Goal: Communication & Community: Participate in discussion

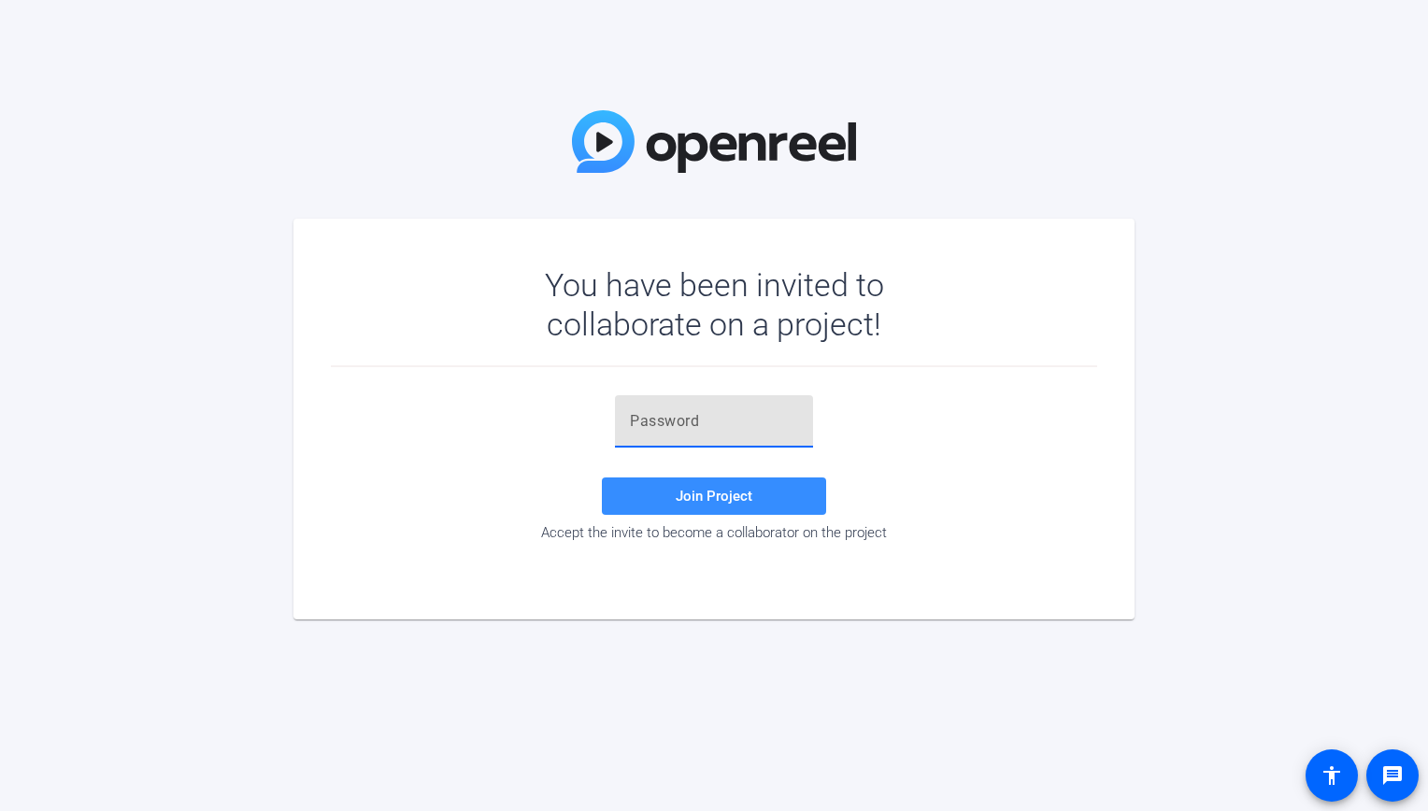
click at [691, 420] on input "text" at bounding box center [714, 421] width 168 height 22
paste input "oK%bPZ"
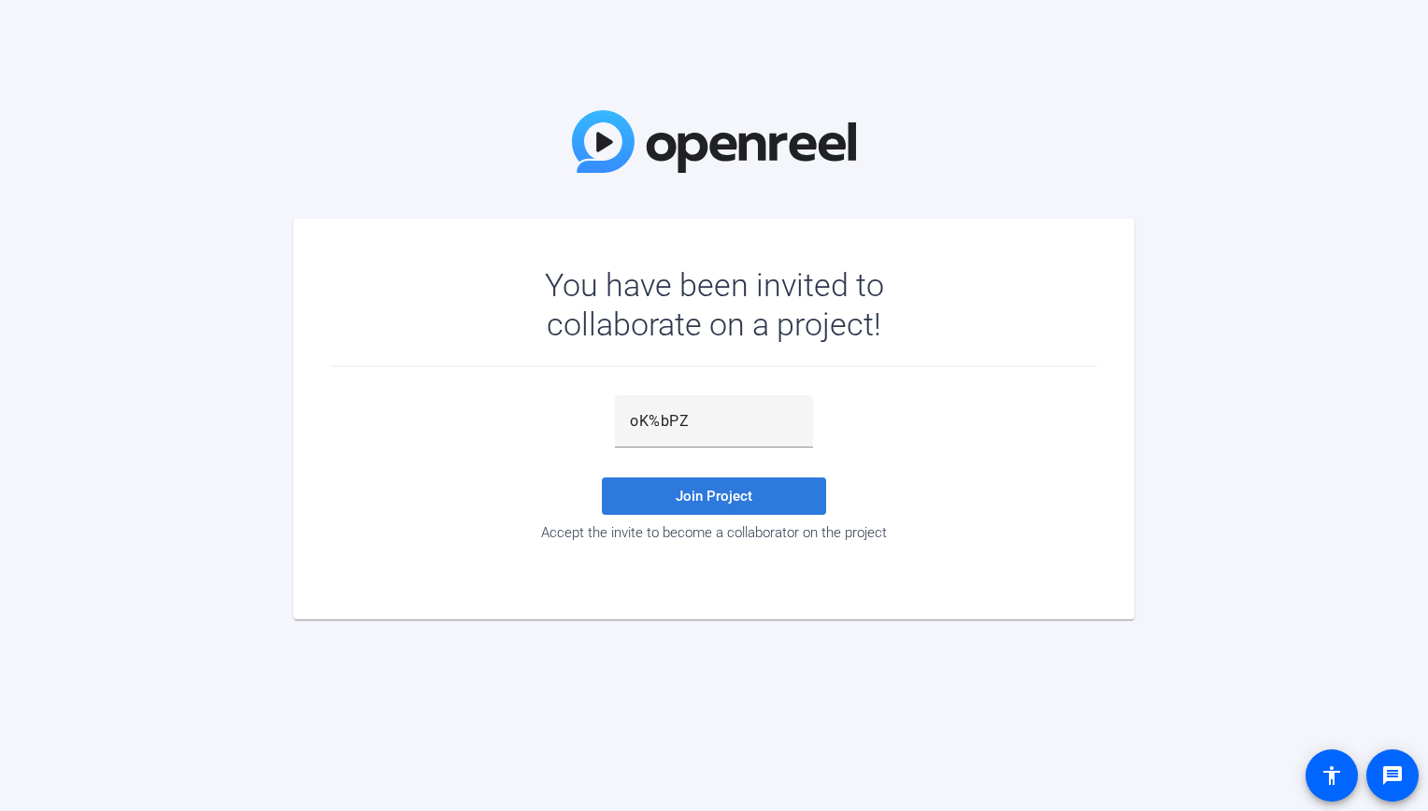
click at [733, 495] on span "Join Project" at bounding box center [714, 496] width 77 height 17
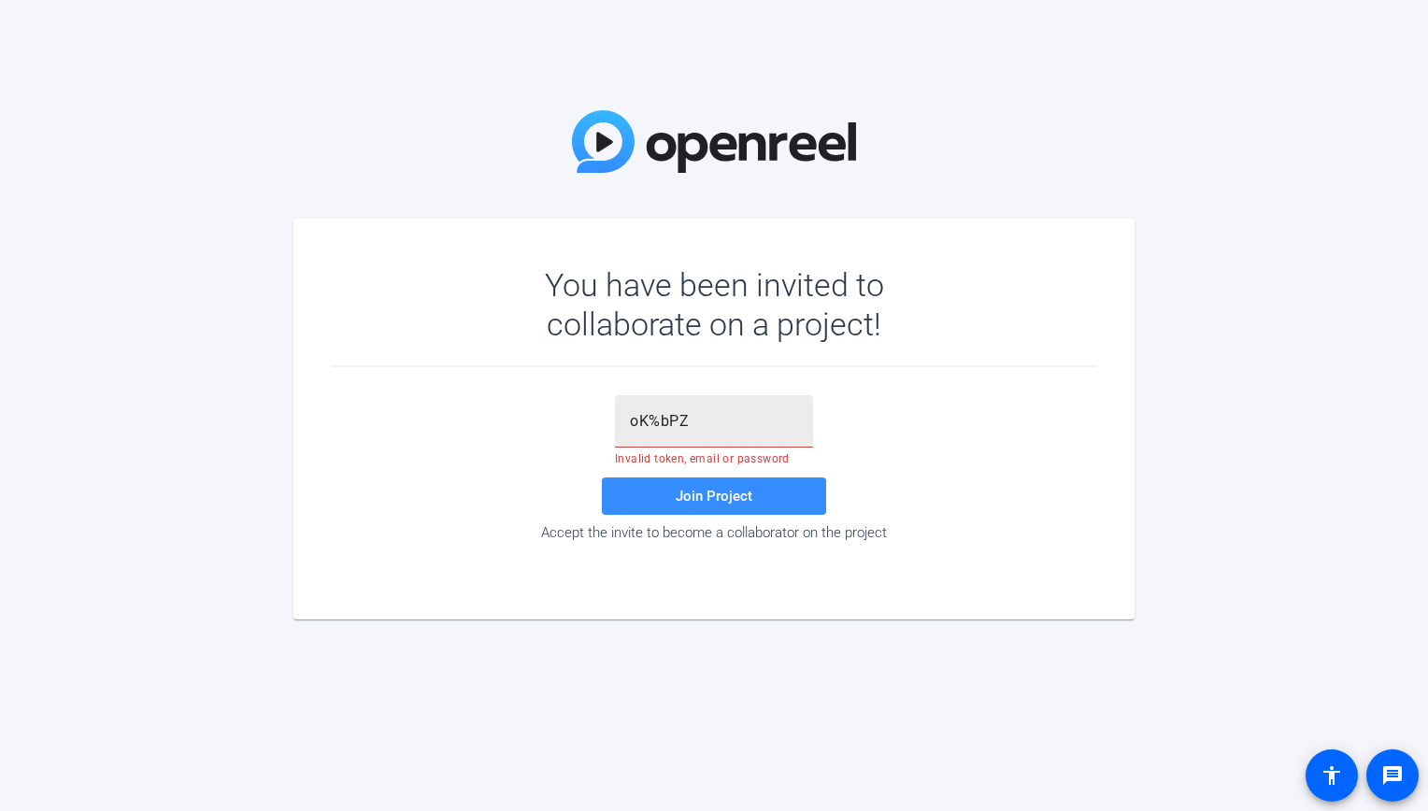
click at [701, 424] on input "oK%bPZ" at bounding box center [714, 421] width 168 height 22
type input "oK%bPZ"
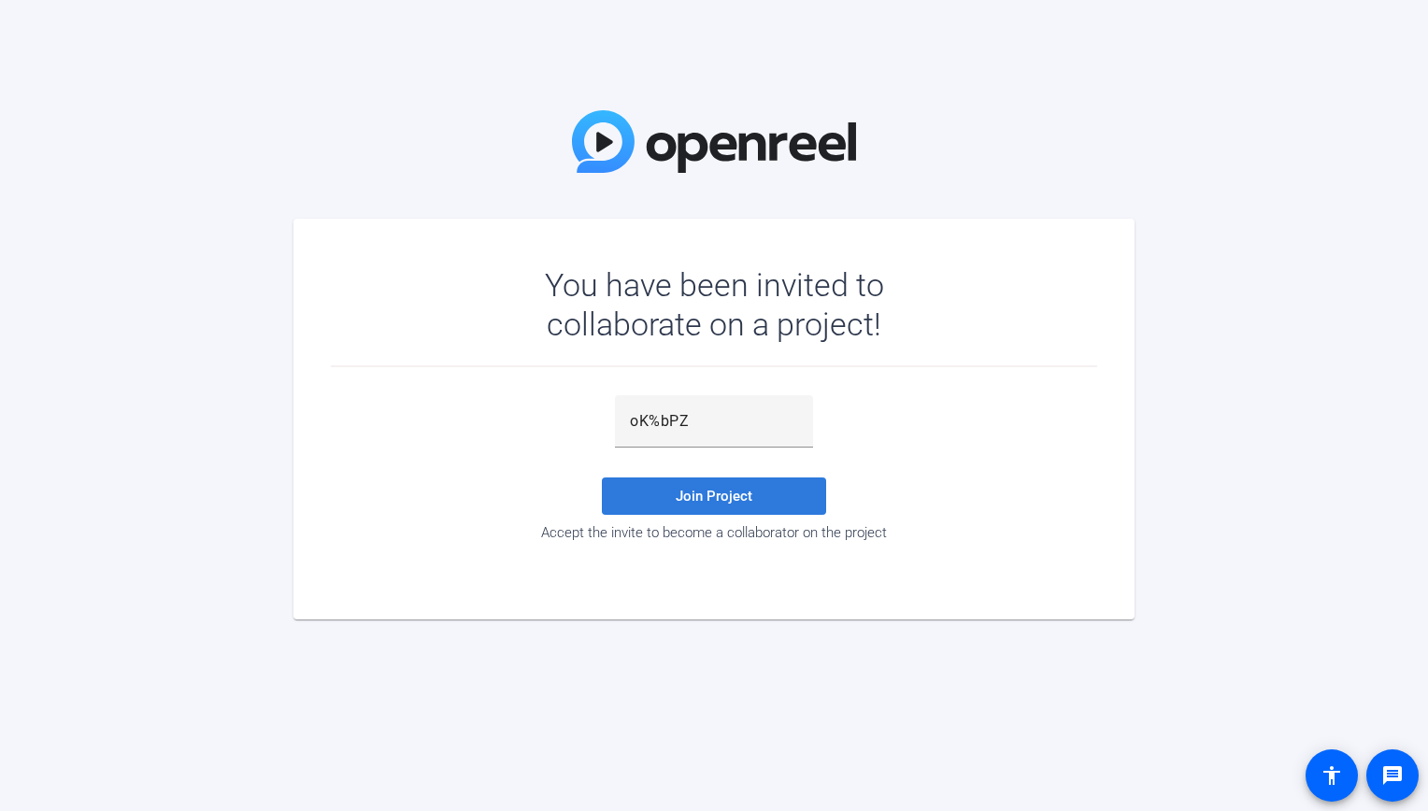
click at [710, 493] on span "Join Project" at bounding box center [714, 496] width 77 height 17
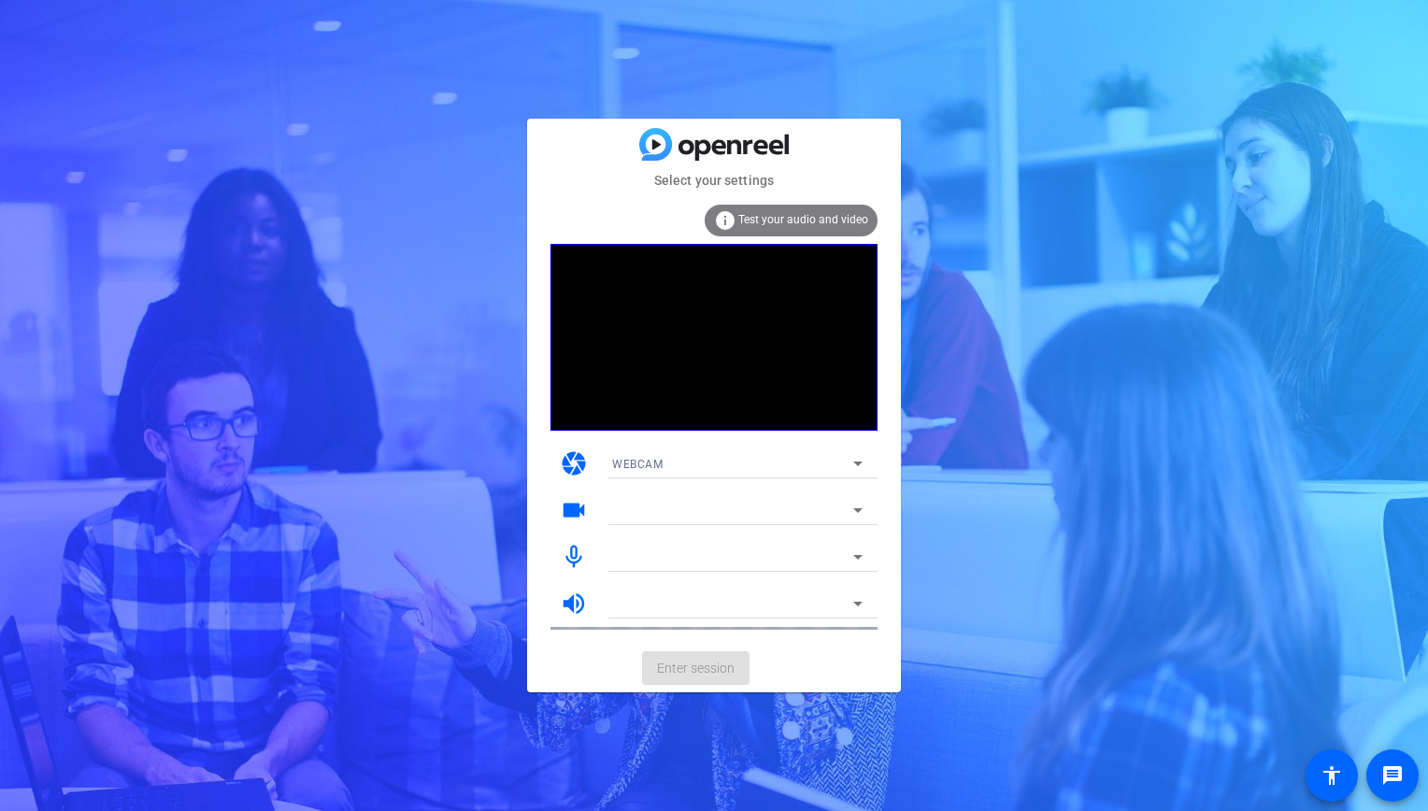
click at [675, 399] on video at bounding box center [714, 337] width 327 height 187
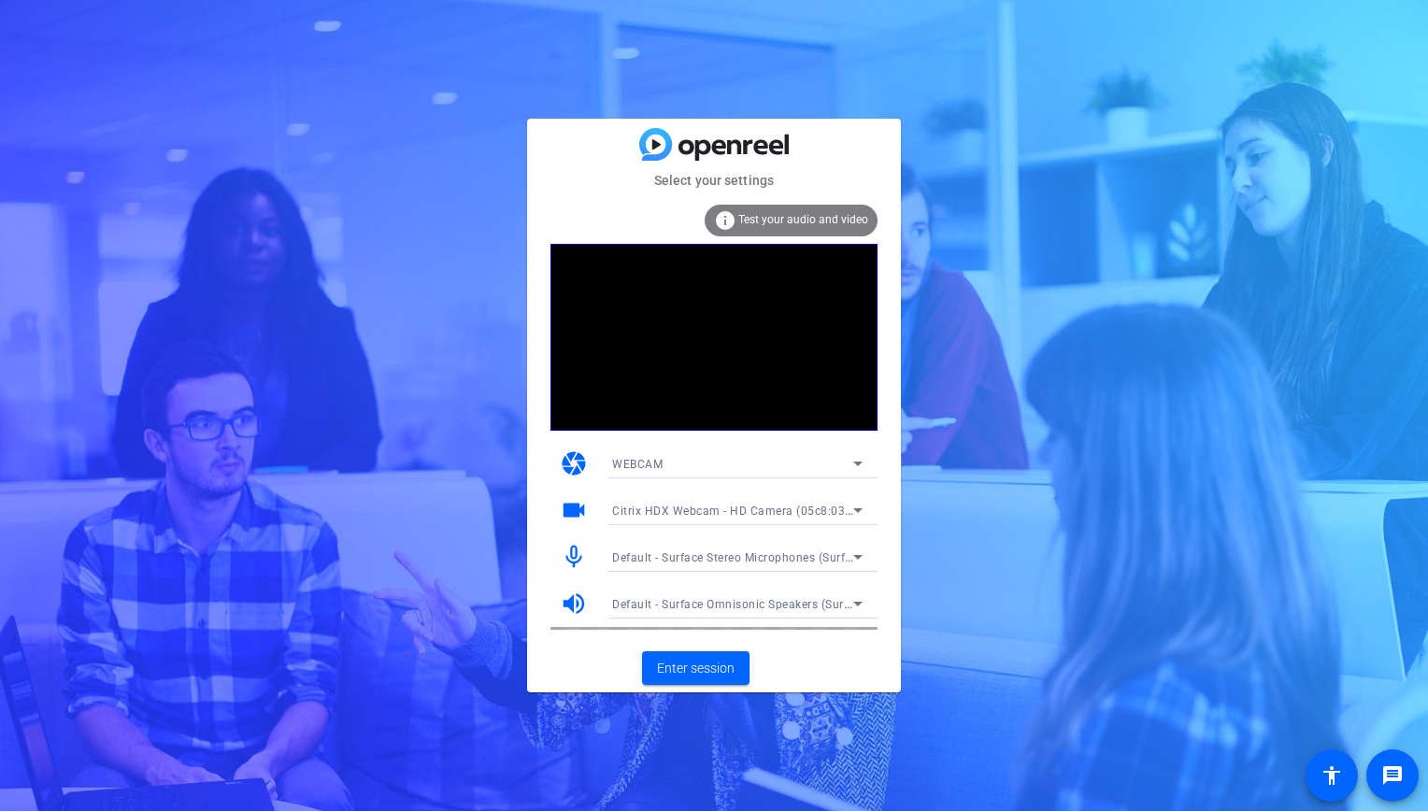
click at [774, 227] on div "info Test your audio and video" at bounding box center [791, 221] width 173 height 32
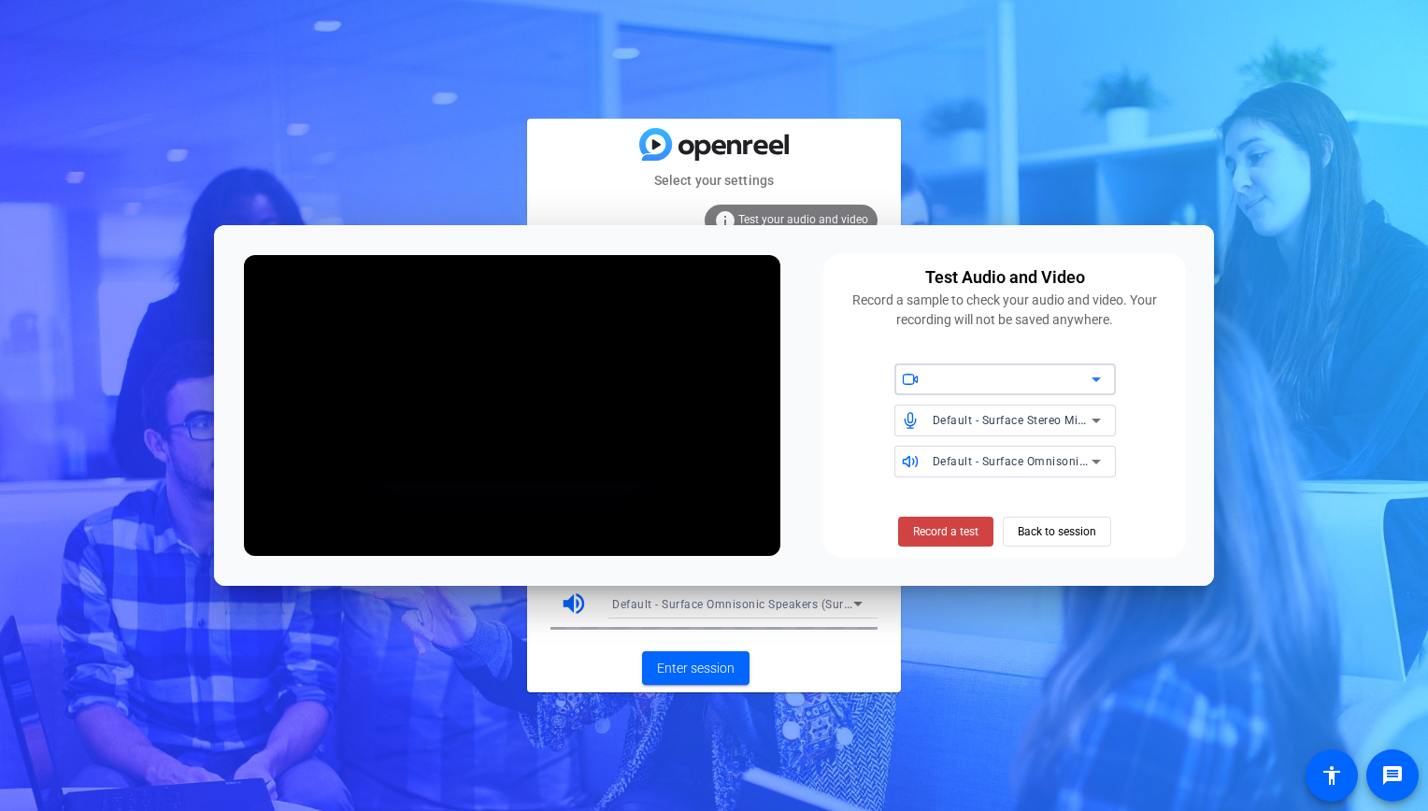
click at [1026, 381] on div at bounding box center [1012, 379] width 159 height 22
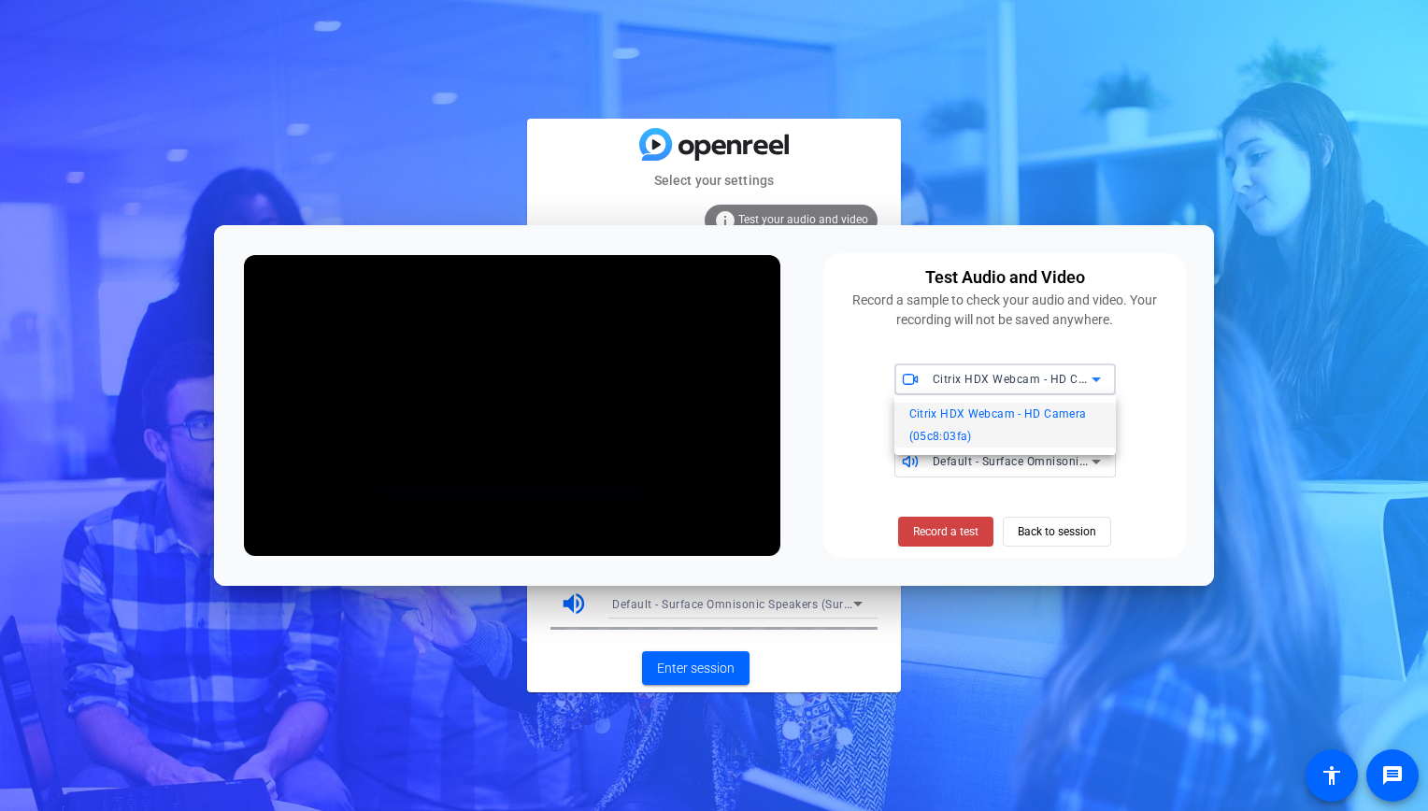
click at [1026, 381] on div at bounding box center [714, 405] width 1428 height 811
click at [958, 529] on span "Record a test" at bounding box center [945, 532] width 65 height 17
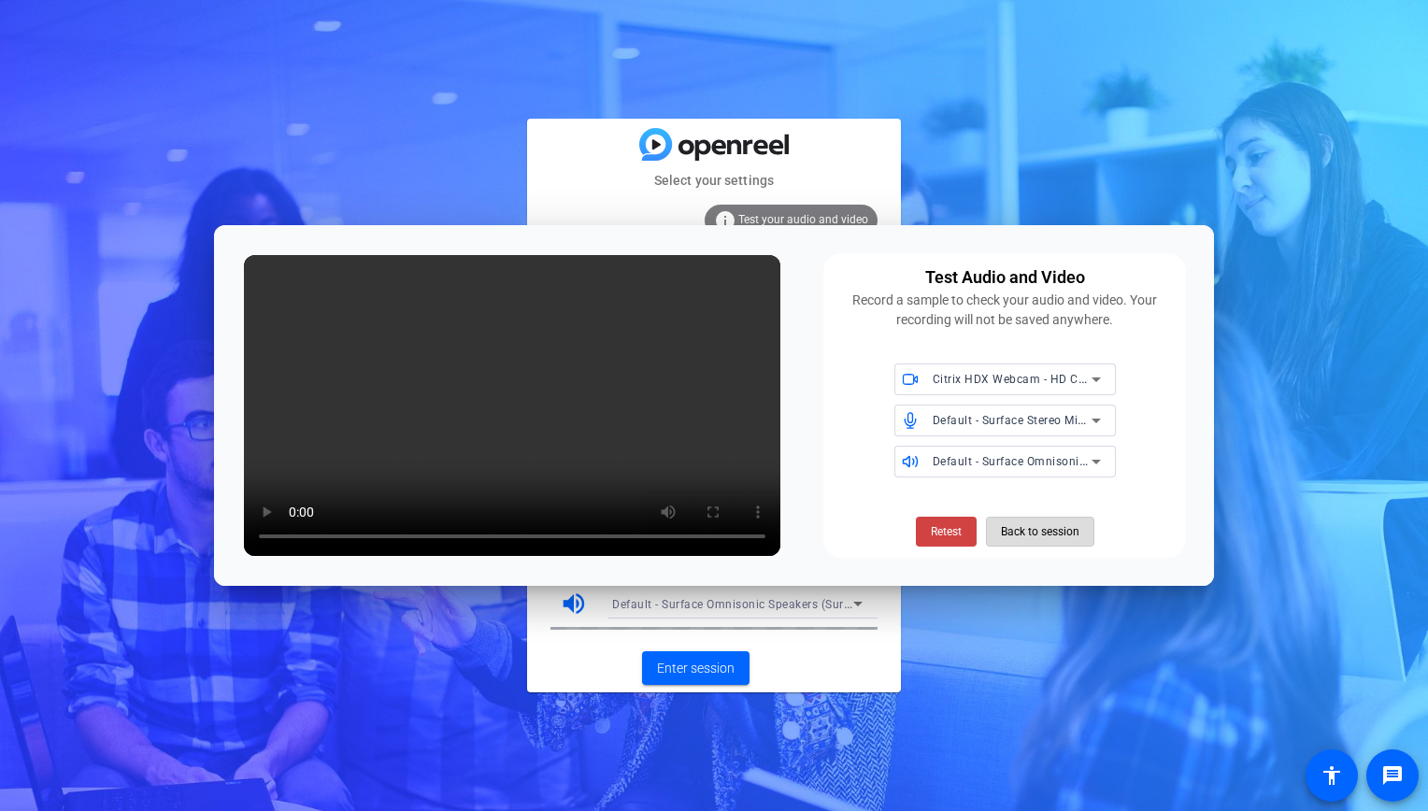
click at [1069, 532] on span "Back to session" at bounding box center [1040, 532] width 79 height 36
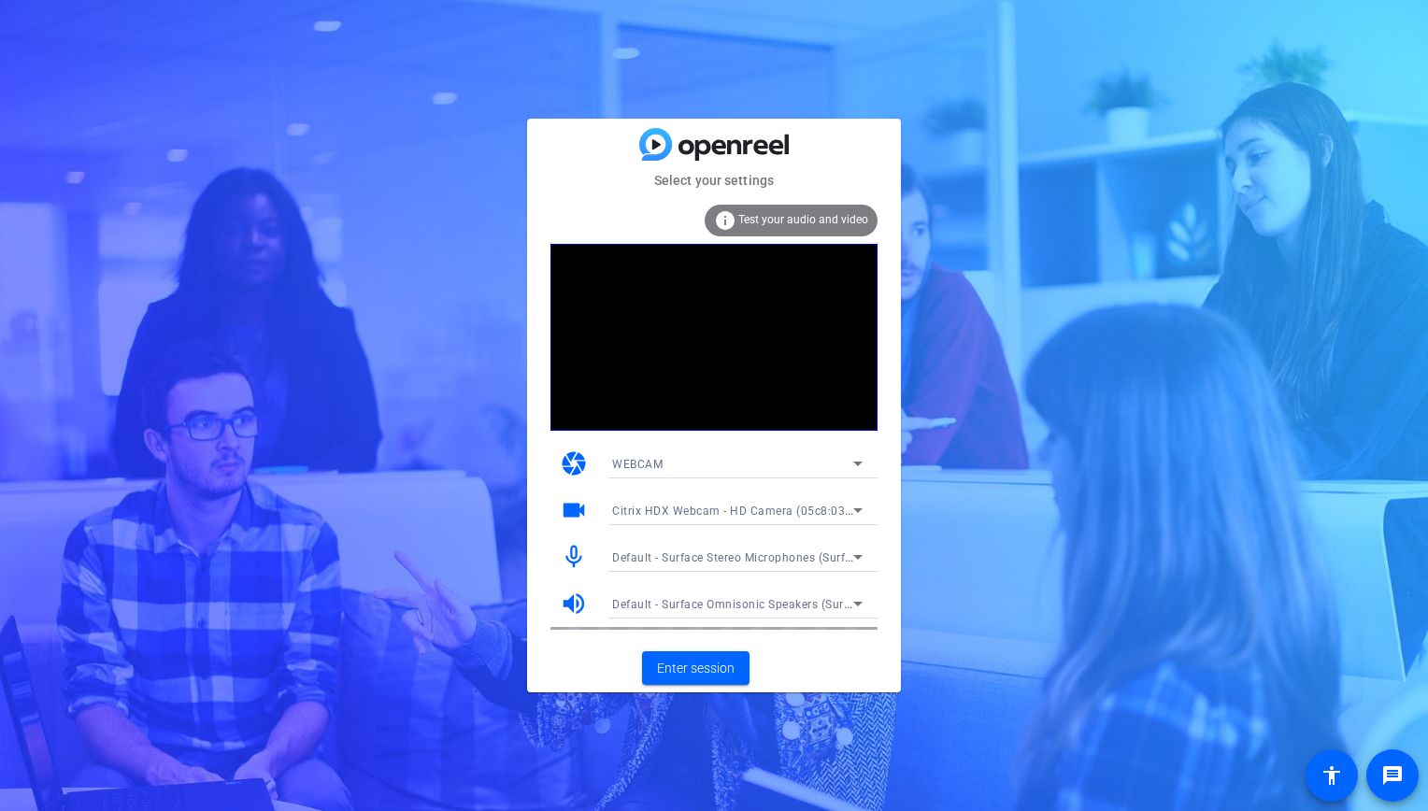
click at [101, 238] on div "Select your settings info Test your audio and video camera WEBCAM videocam Citr…" at bounding box center [714, 405] width 1428 height 811
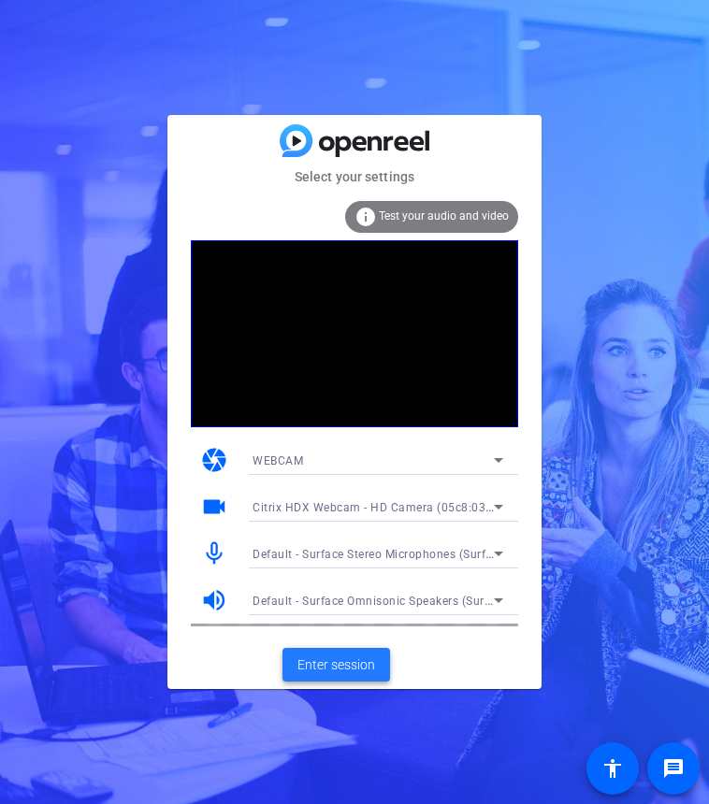
click at [353, 655] on span "Enter session" at bounding box center [336, 665] width 78 height 20
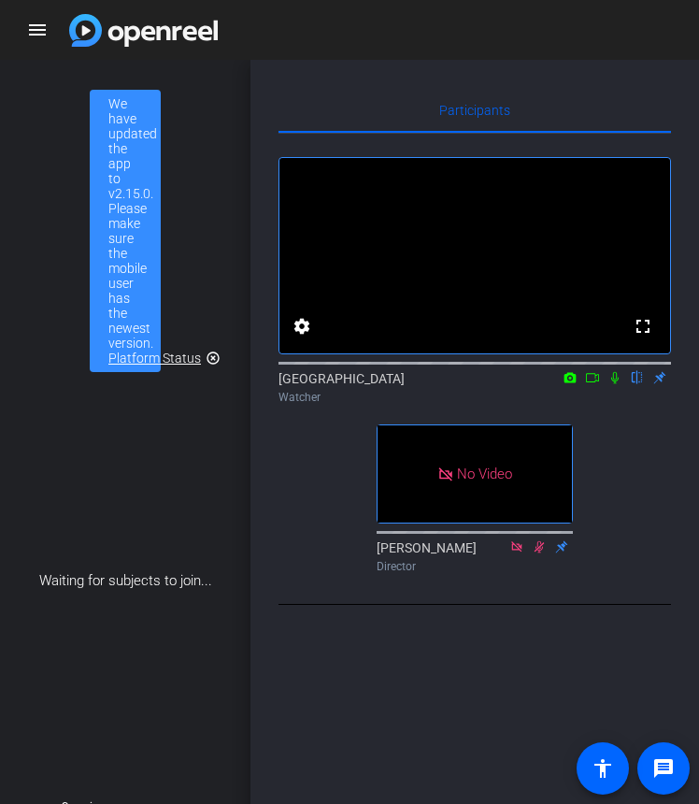
click at [591, 384] on icon at bounding box center [592, 377] width 15 height 13
click at [634, 384] on icon at bounding box center [637, 377] width 15 height 13
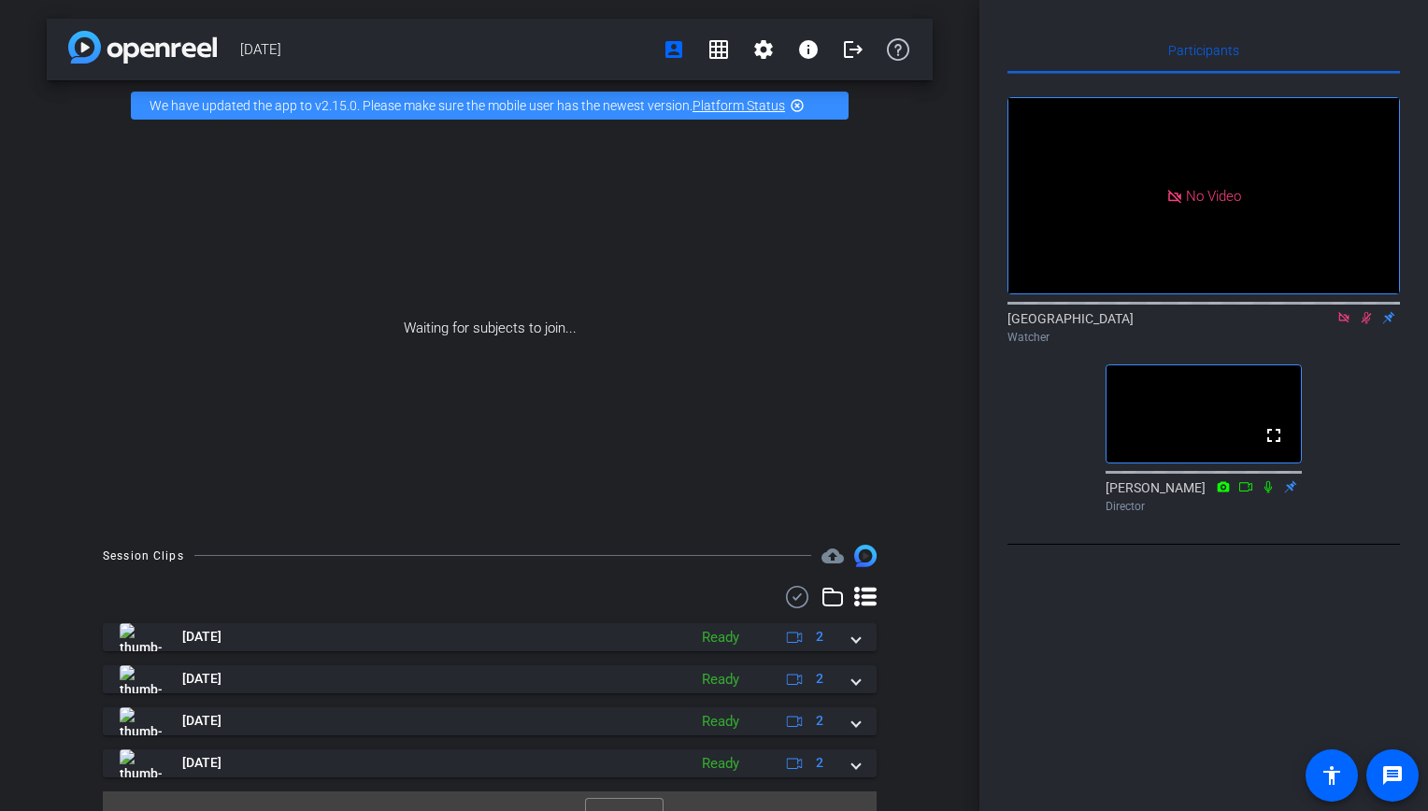
click at [1342, 323] on icon at bounding box center [1344, 317] width 10 height 10
click at [1347, 324] on icon at bounding box center [1344, 317] width 15 height 13
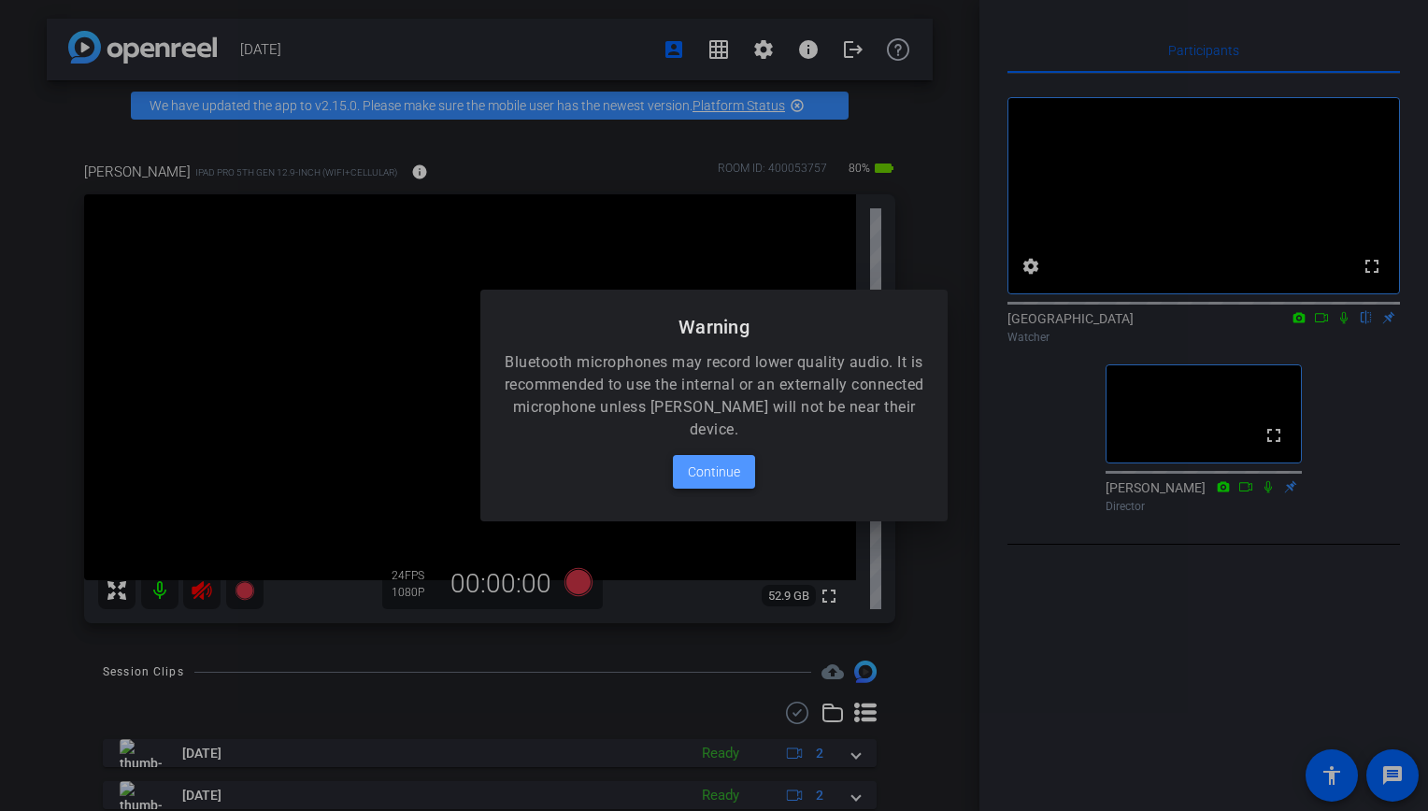
click at [727, 472] on span "Continue" at bounding box center [714, 472] width 52 height 22
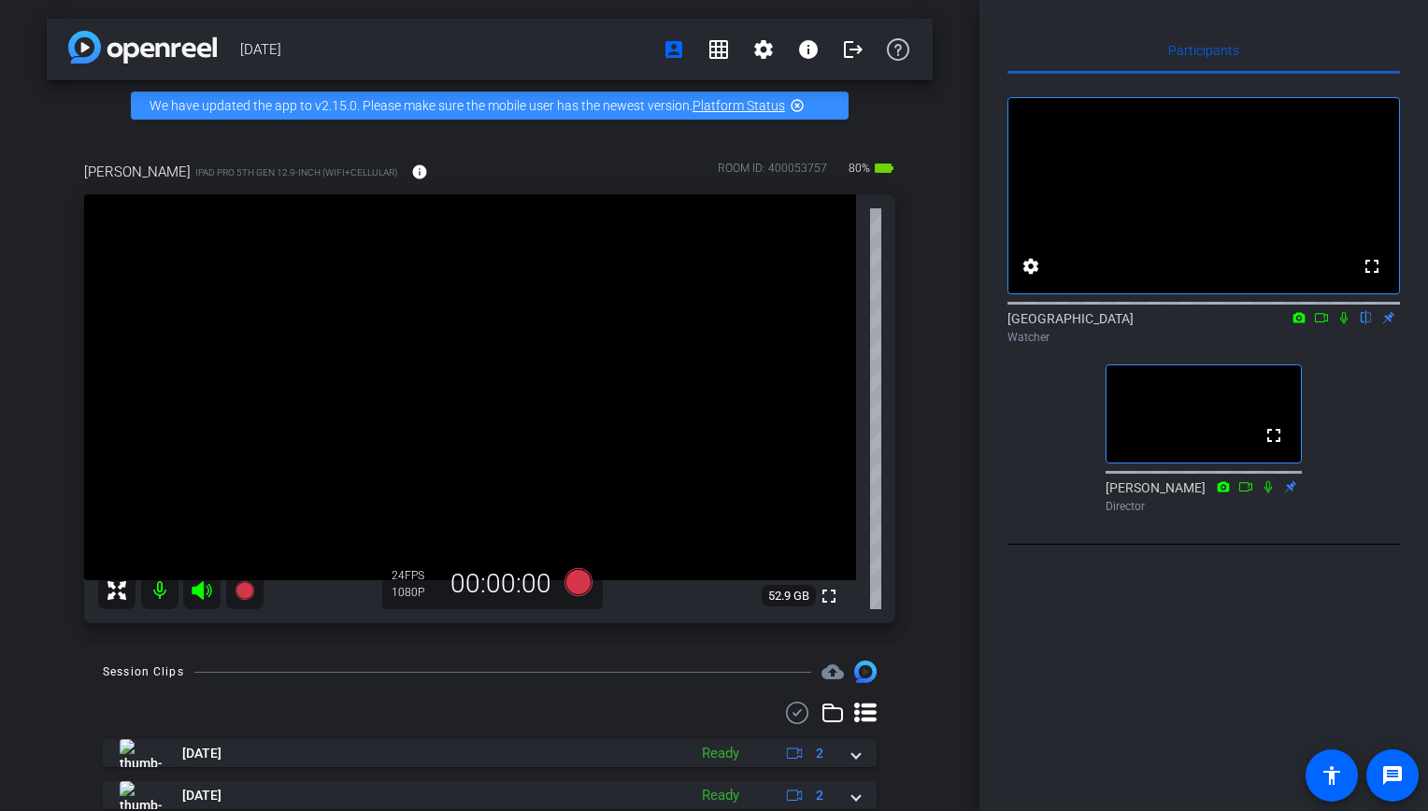
click at [1343, 324] on icon at bounding box center [1344, 317] width 15 height 13
click at [1343, 324] on icon at bounding box center [1345, 318] width 10 height 12
click at [1342, 324] on icon at bounding box center [1344, 317] width 15 height 13
click at [112, 361] on video at bounding box center [470, 387] width 772 height 386
click at [1022, 18] on div "Participants fullscreen settings [GEOGRAPHIC_DATA] flip Watcher fullscreen [PER…" at bounding box center [1204, 405] width 449 height 811
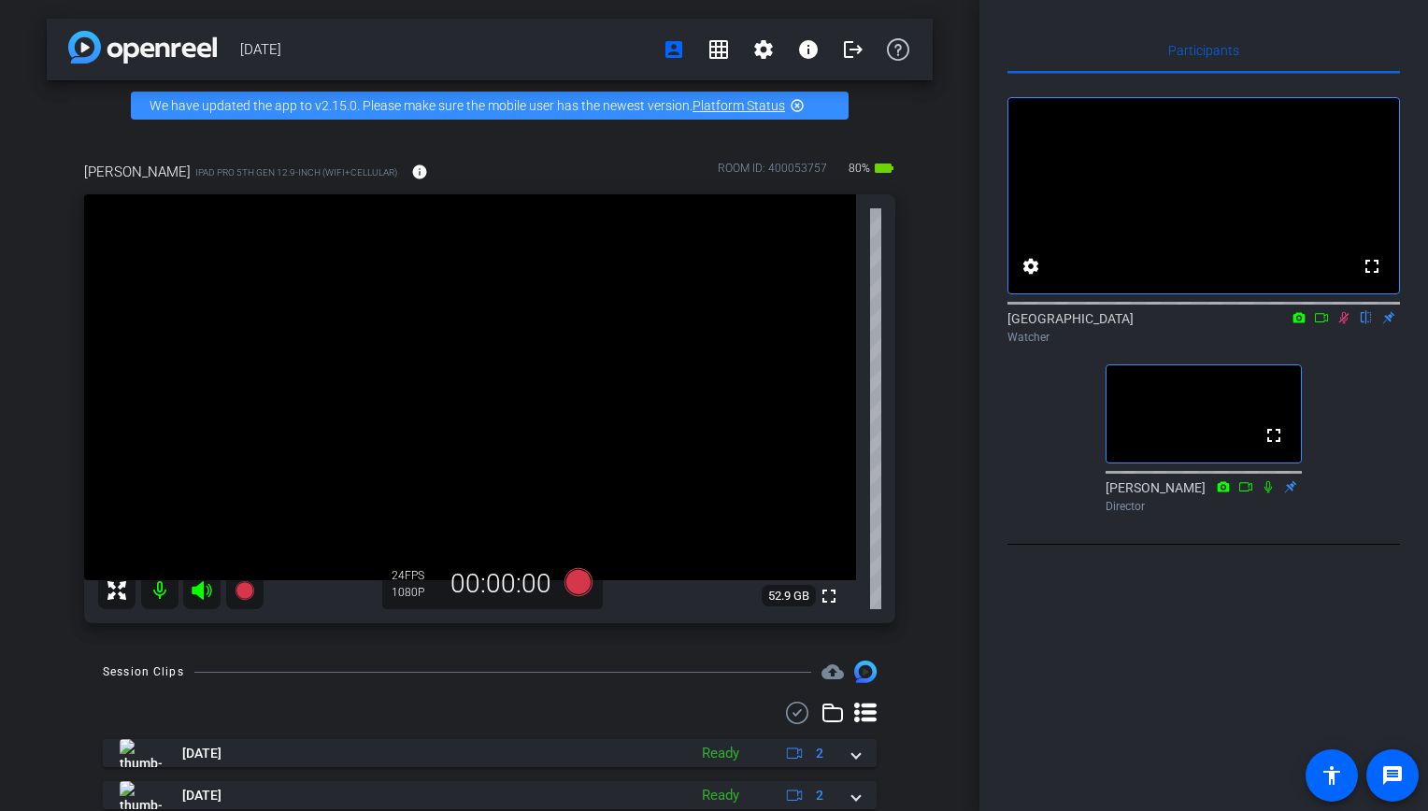
click at [1342, 324] on icon at bounding box center [1344, 317] width 15 height 13
click at [74, 569] on div "[PERSON_NAME] iPad Pro 5th Gen 12.9-inch (WiFi+Cellular) info ROOM ID: 40005375…" at bounding box center [490, 386] width 886 height 511
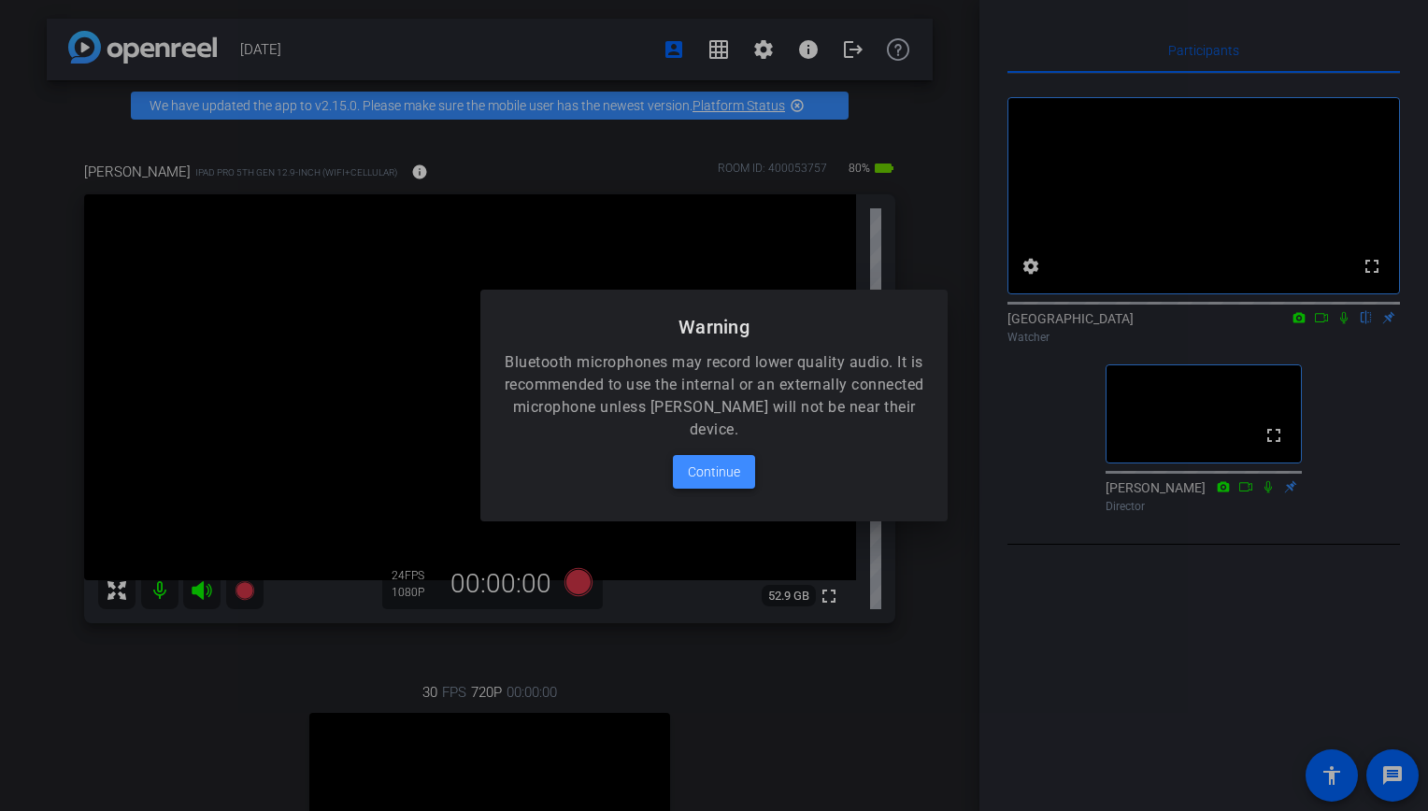
click at [728, 474] on span "Continue" at bounding box center [714, 472] width 52 height 22
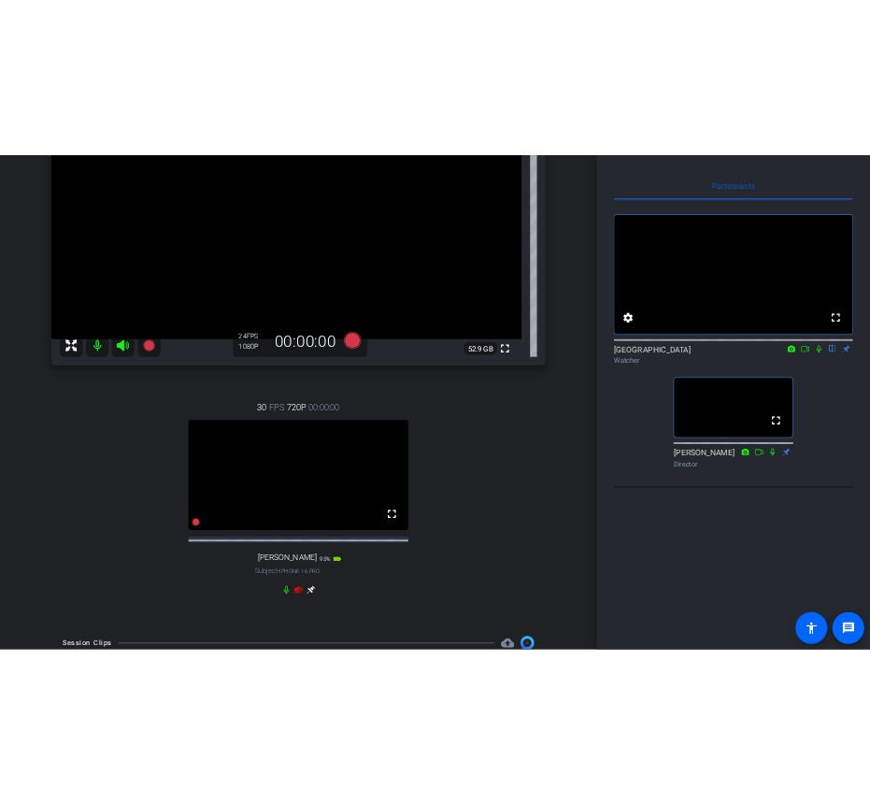
scroll to position [278, 0]
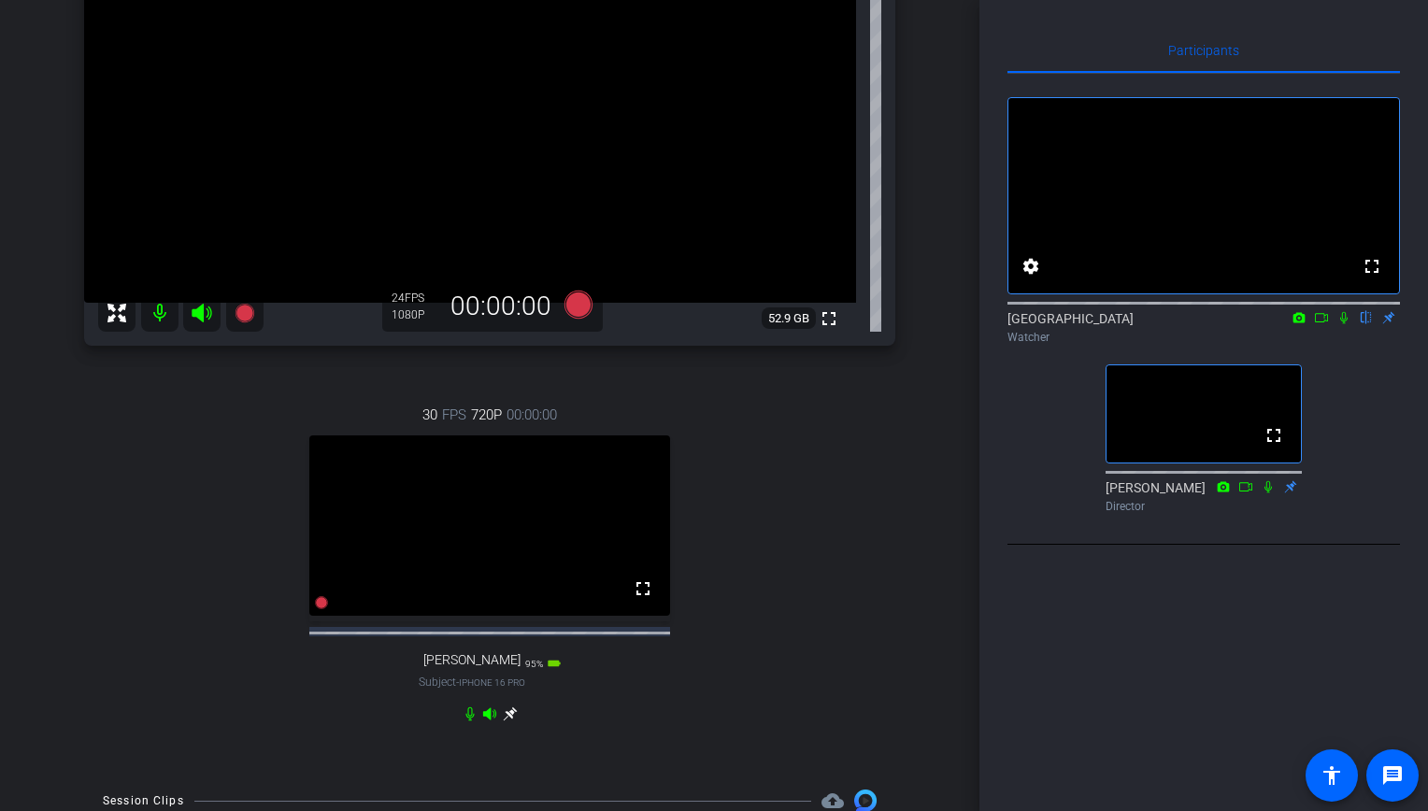
click at [1342, 324] on icon at bounding box center [1344, 317] width 15 height 13
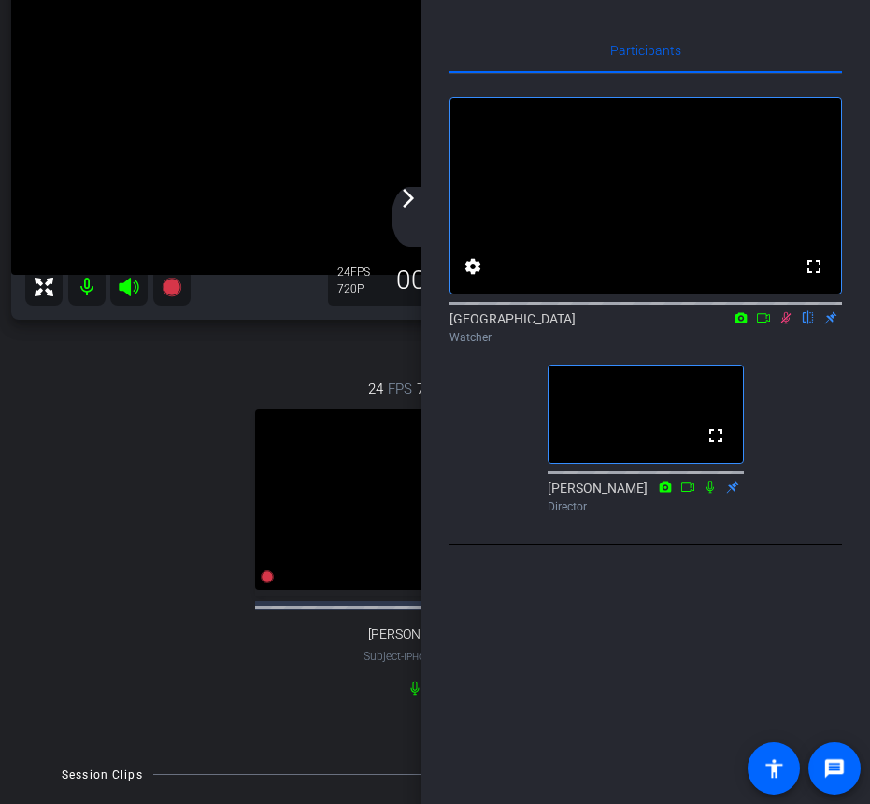
click at [406, 195] on mat-icon "arrow_forward_ios" at bounding box center [408, 198] width 22 height 22
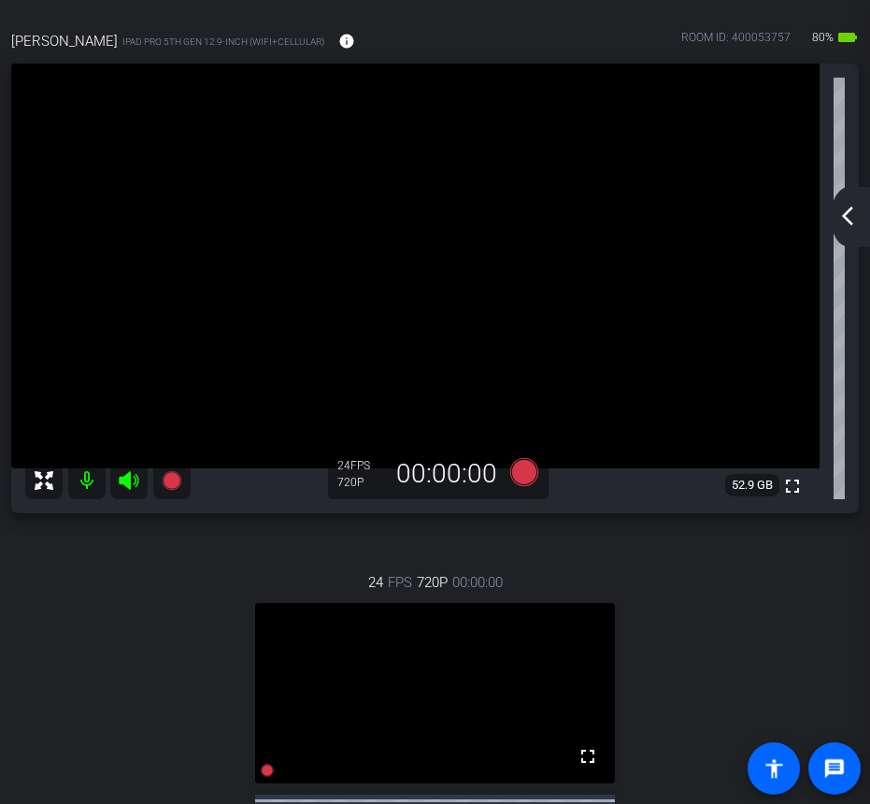
scroll to position [81, 0]
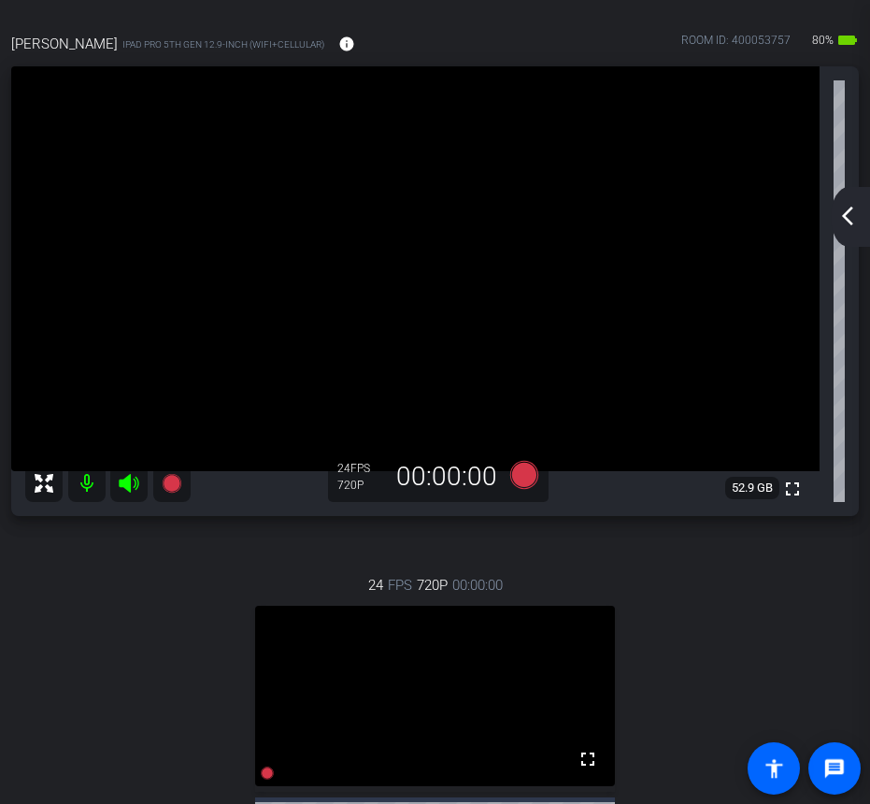
click at [850, 217] on mat-icon "arrow_back_ios_new" at bounding box center [848, 216] width 22 height 22
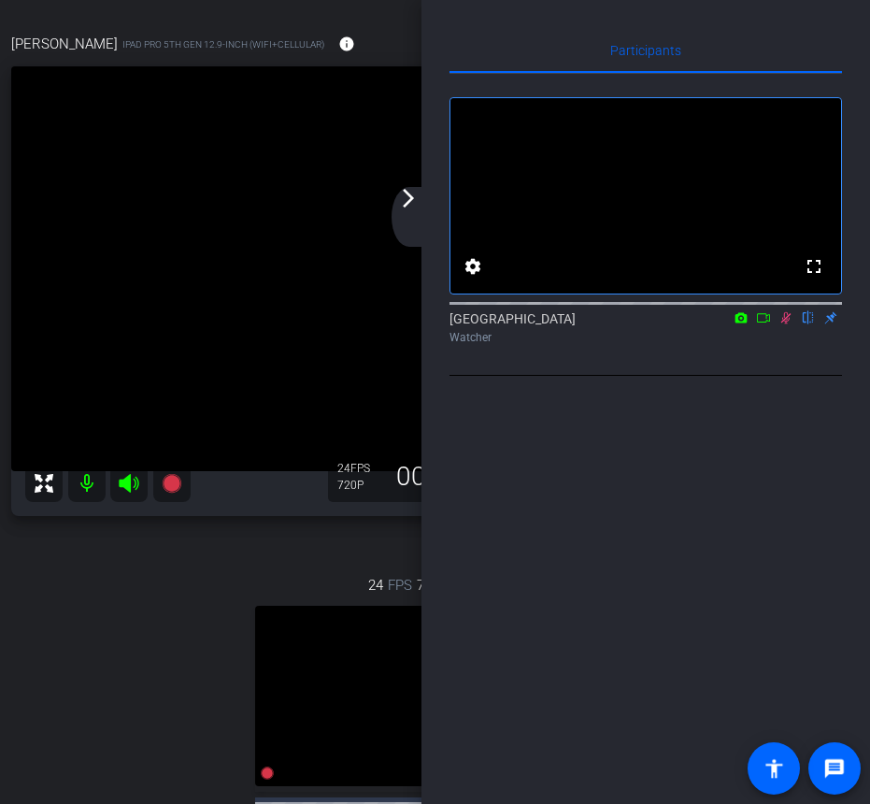
click at [761, 324] on icon at bounding box center [763, 317] width 15 height 13
click at [406, 212] on div "arrow_back_ios_new arrow_forward_ios" at bounding box center [411, 217] width 39 height 60
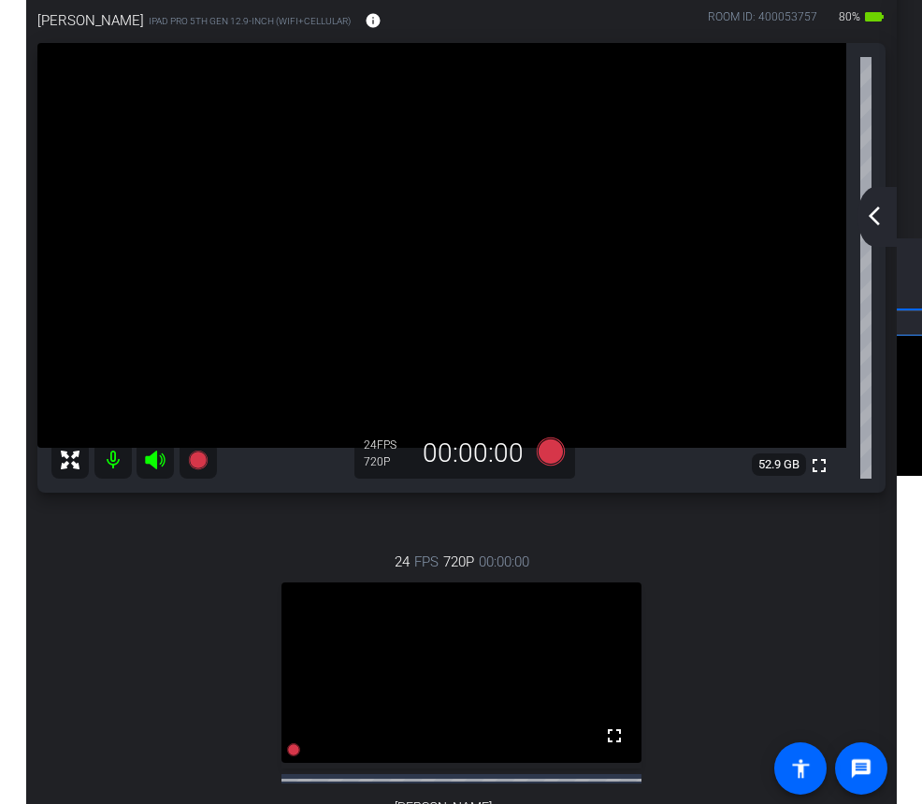
scroll to position [109, 0]
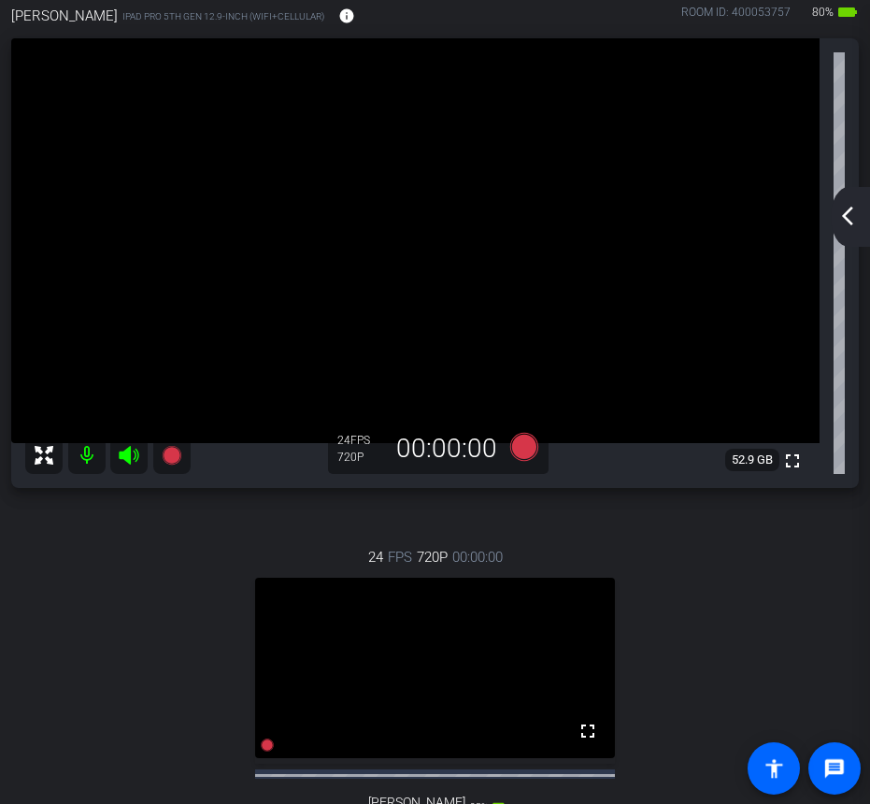
click at [845, 208] on mat-icon "arrow_back_ios_new" at bounding box center [848, 216] width 22 height 22
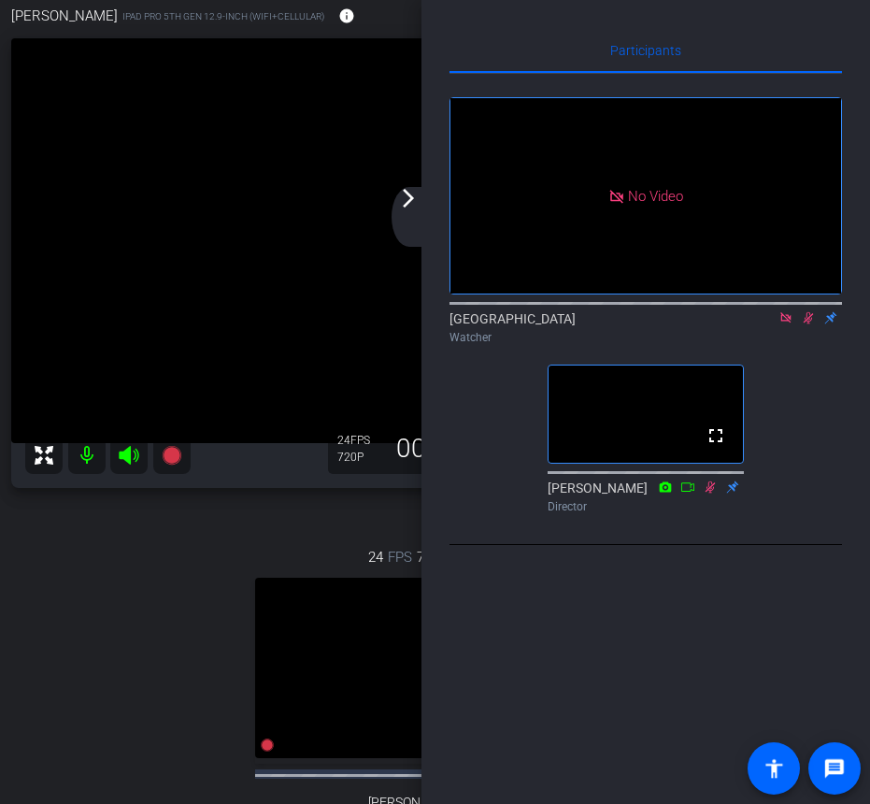
click at [405, 203] on mat-icon "arrow_forward_ios" at bounding box center [408, 198] width 22 height 22
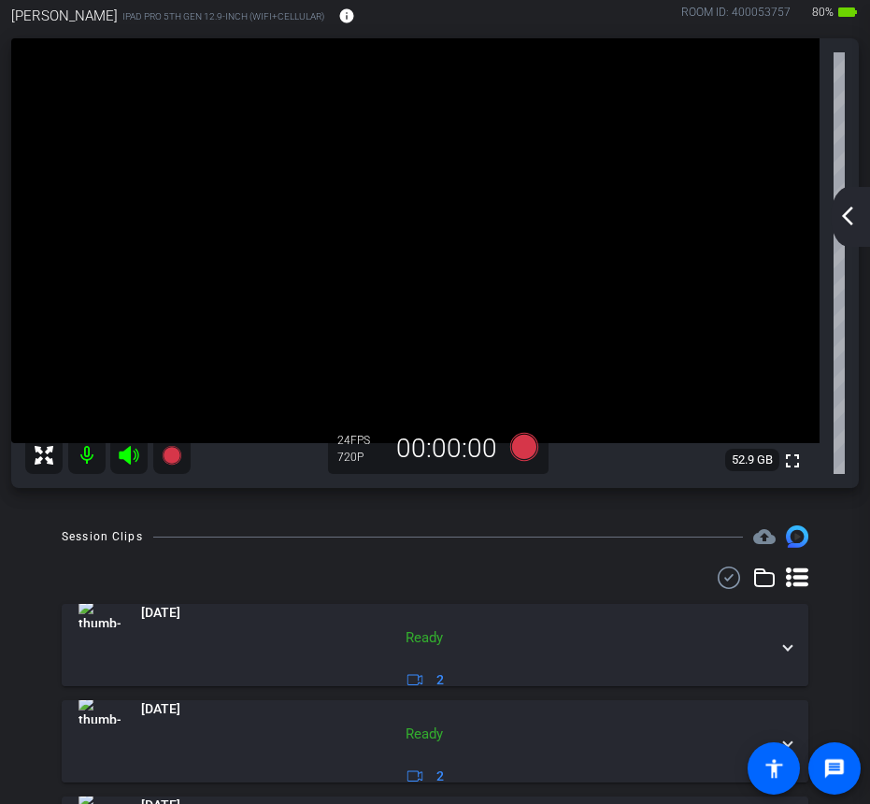
click at [849, 230] on div "arrow_back_ios_new arrow_forward_ios" at bounding box center [850, 217] width 39 height 60
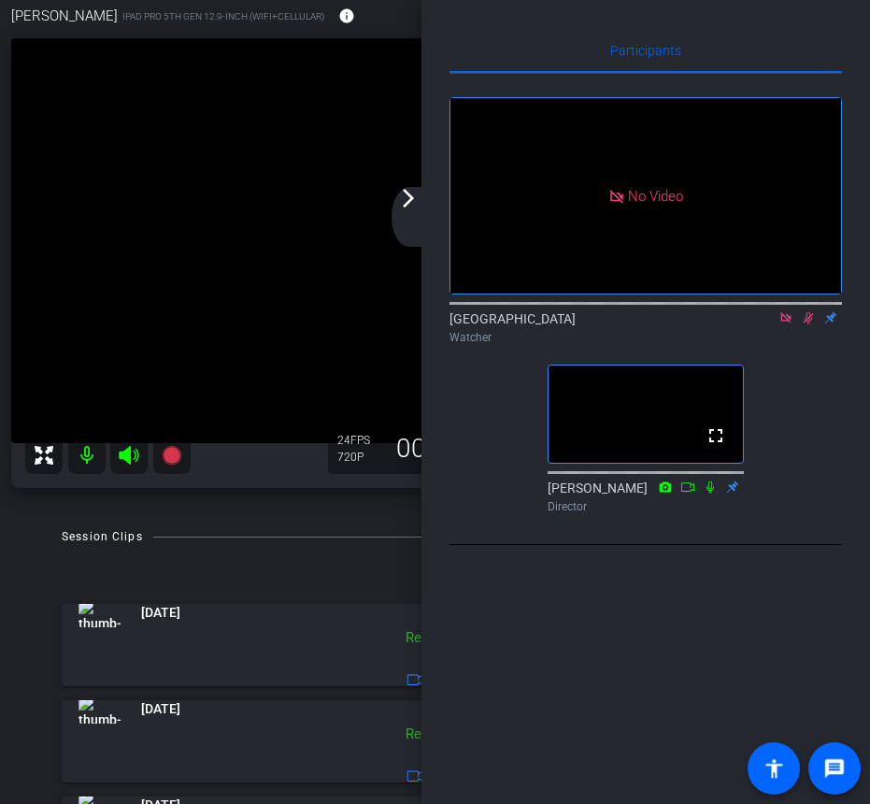
click at [786, 324] on icon at bounding box center [786, 317] width 15 height 13
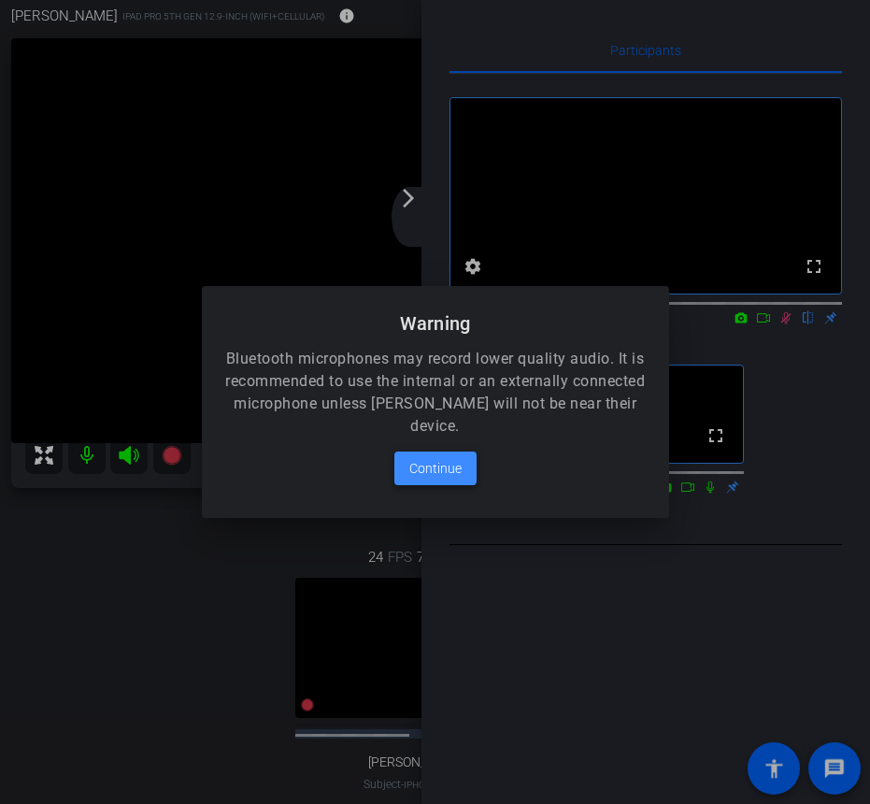
click at [430, 462] on span "Continue" at bounding box center [435, 468] width 52 height 22
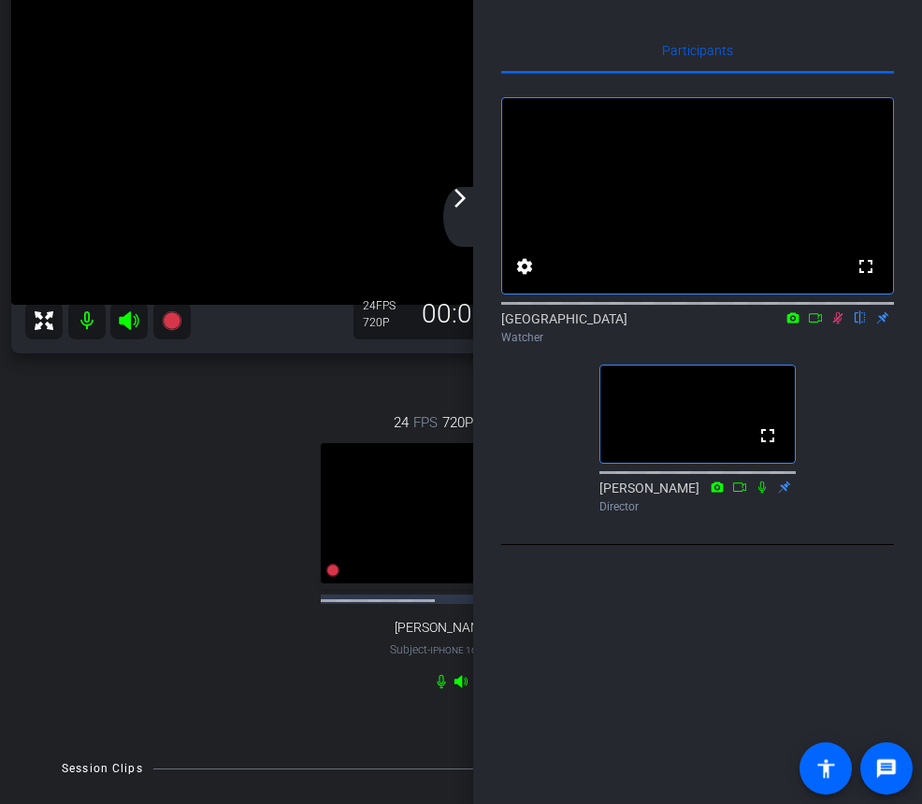
scroll to position [249, 0]
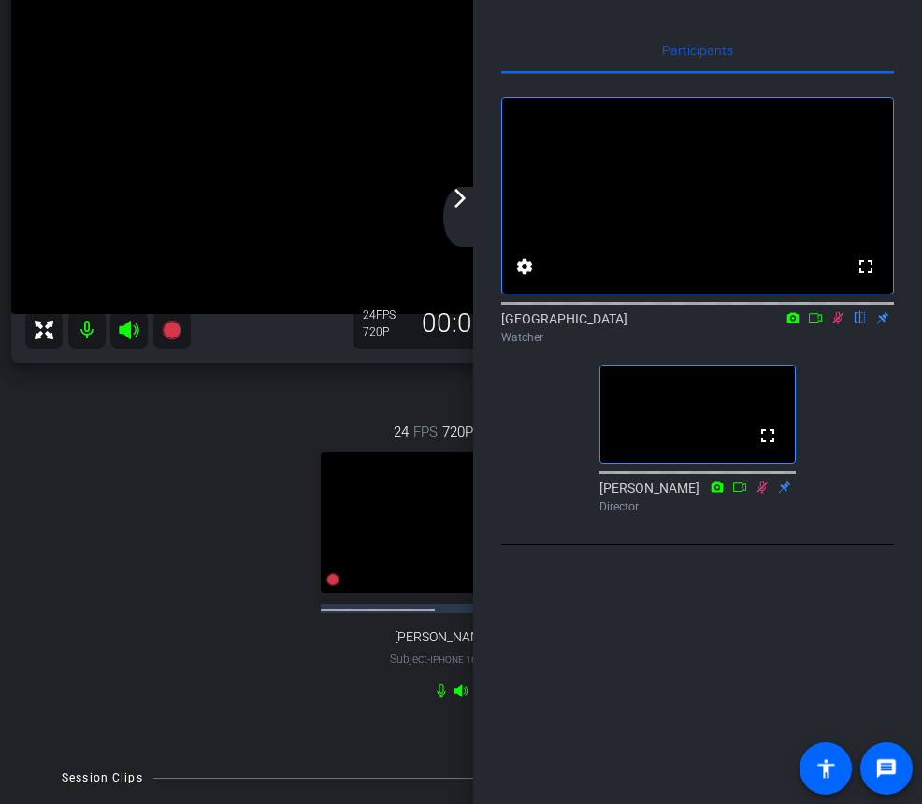
click at [815, 324] on icon at bounding box center [815, 317] width 15 height 13
click at [459, 201] on mat-icon "arrow_forward_ios" at bounding box center [460, 198] width 22 height 22
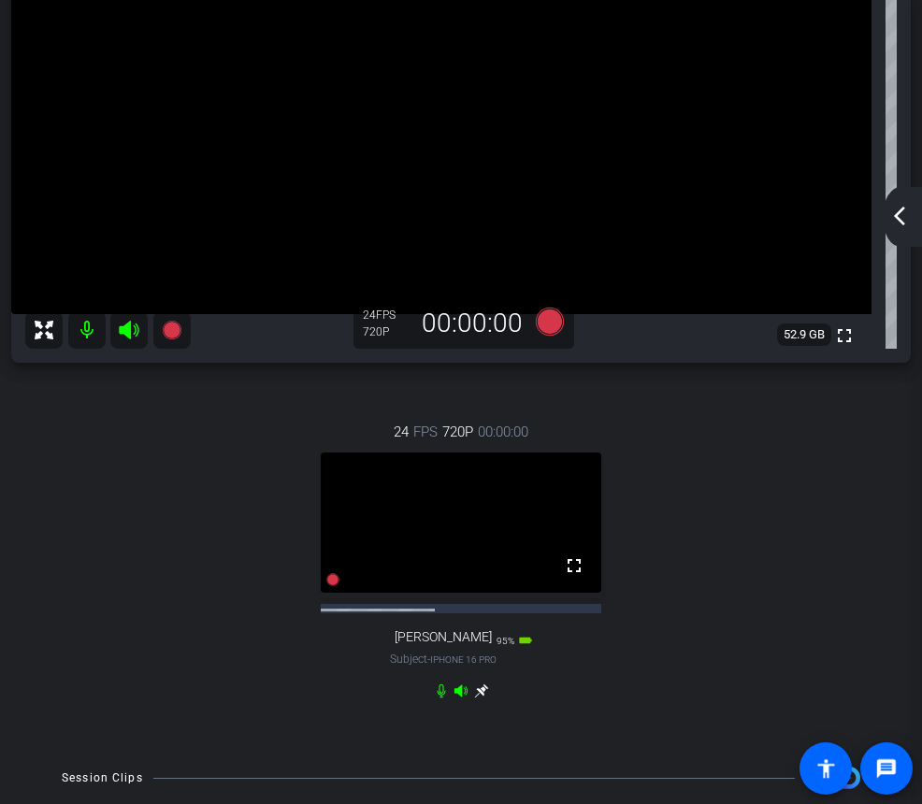
click at [897, 220] on mat-icon "arrow_back_ios_new" at bounding box center [899, 216] width 22 height 22
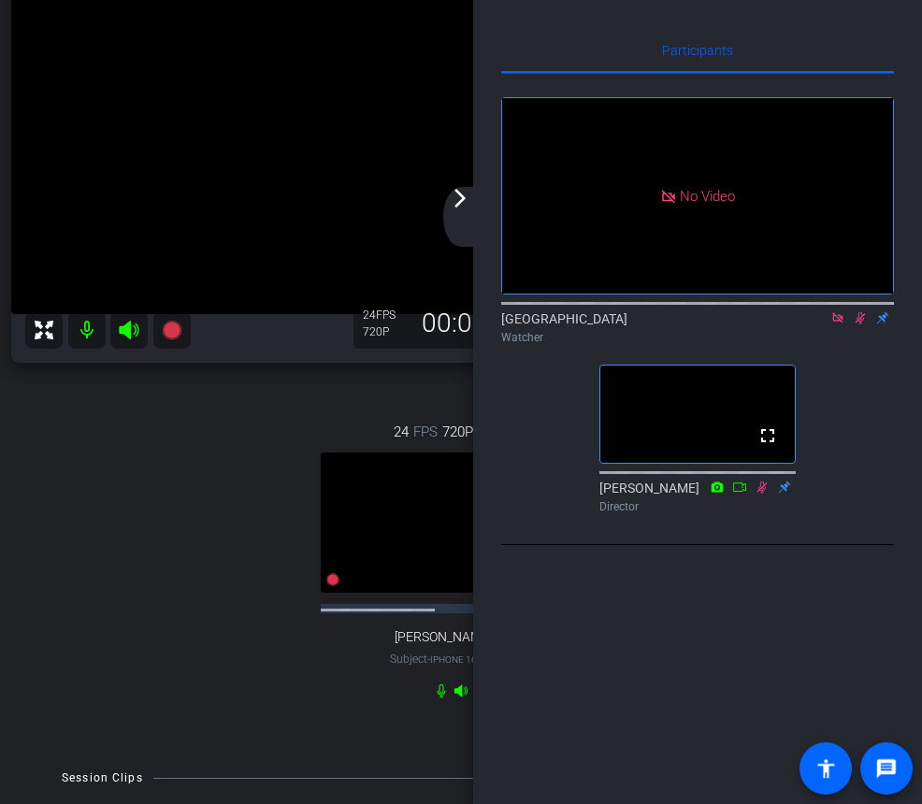
drag, startPoint x: 882, startPoint y: 413, endPoint x: 462, endPoint y: 211, distance: 465.8
click at [462, 211] on div "arrow_back_ios_new arrow_forward_ios" at bounding box center [462, 217] width 39 height 60
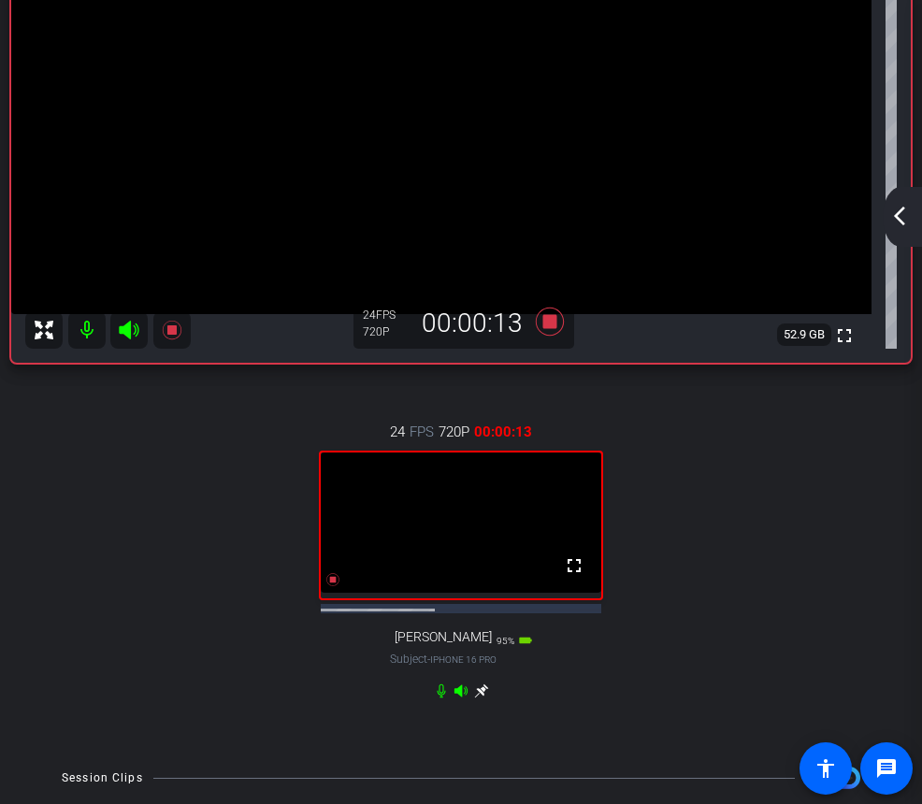
click at [902, 196] on div "arrow_back_ios_new arrow_forward_ios" at bounding box center [901, 217] width 39 height 60
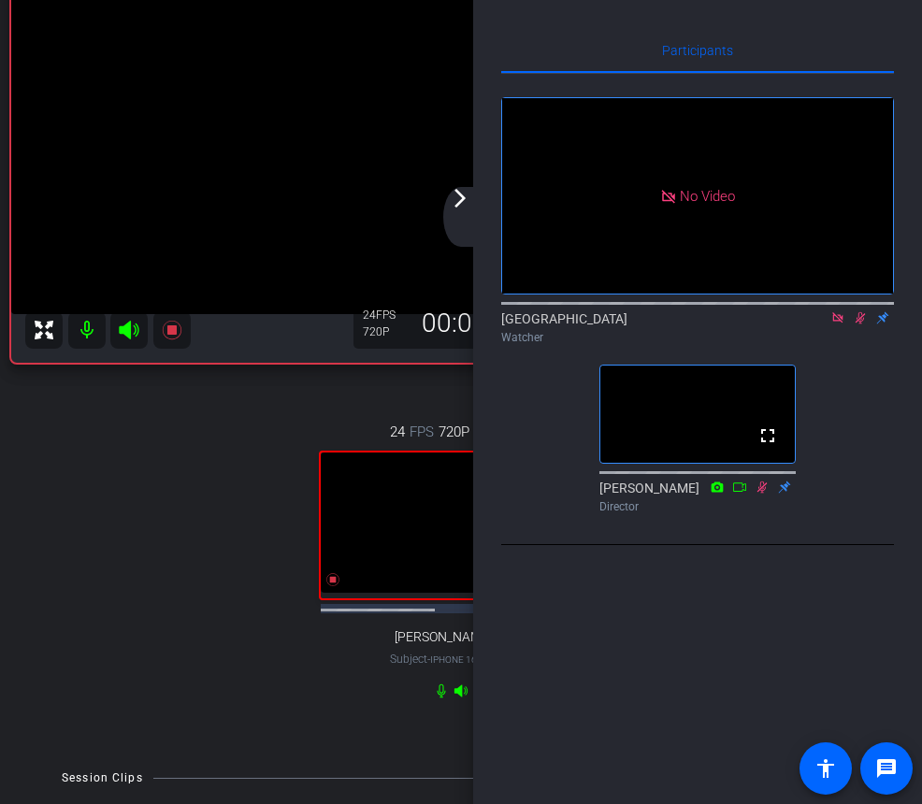
click at [457, 202] on mat-icon "arrow_forward_ios" at bounding box center [460, 198] width 22 height 22
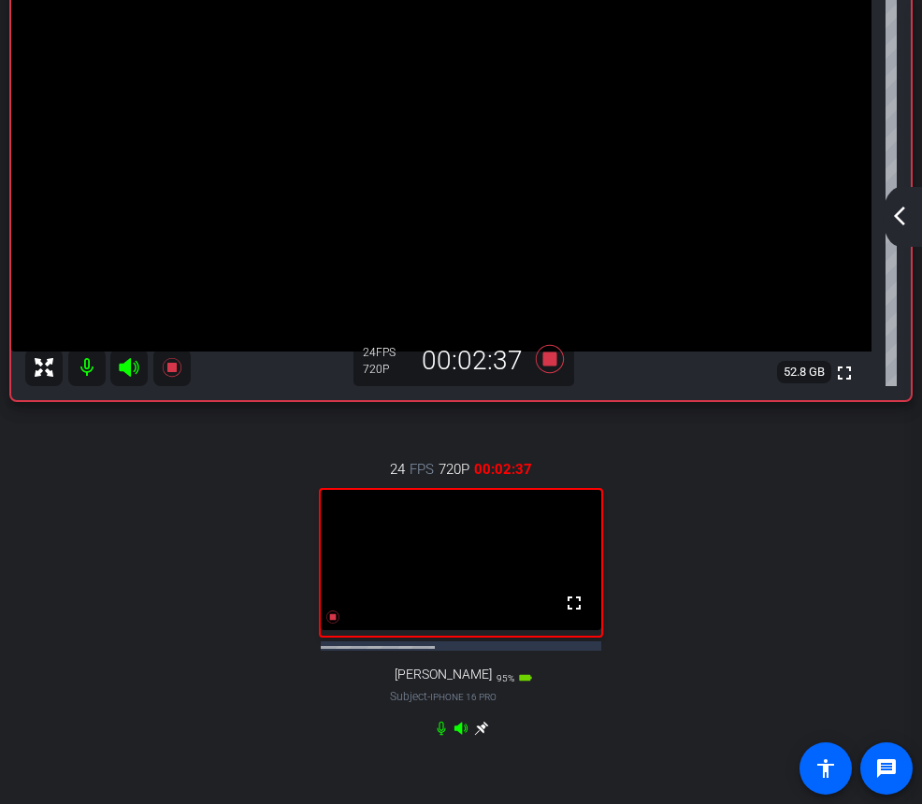
scroll to position [216, 0]
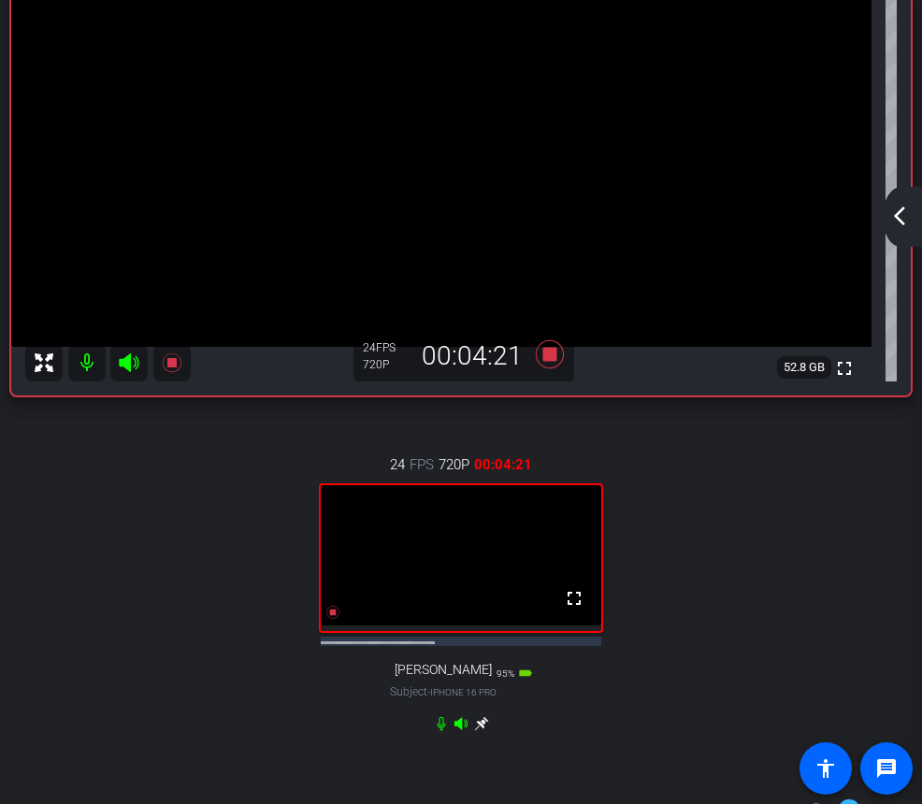
click at [907, 203] on div "arrow_back_ios_new arrow_forward_ios" at bounding box center [901, 217] width 39 height 60
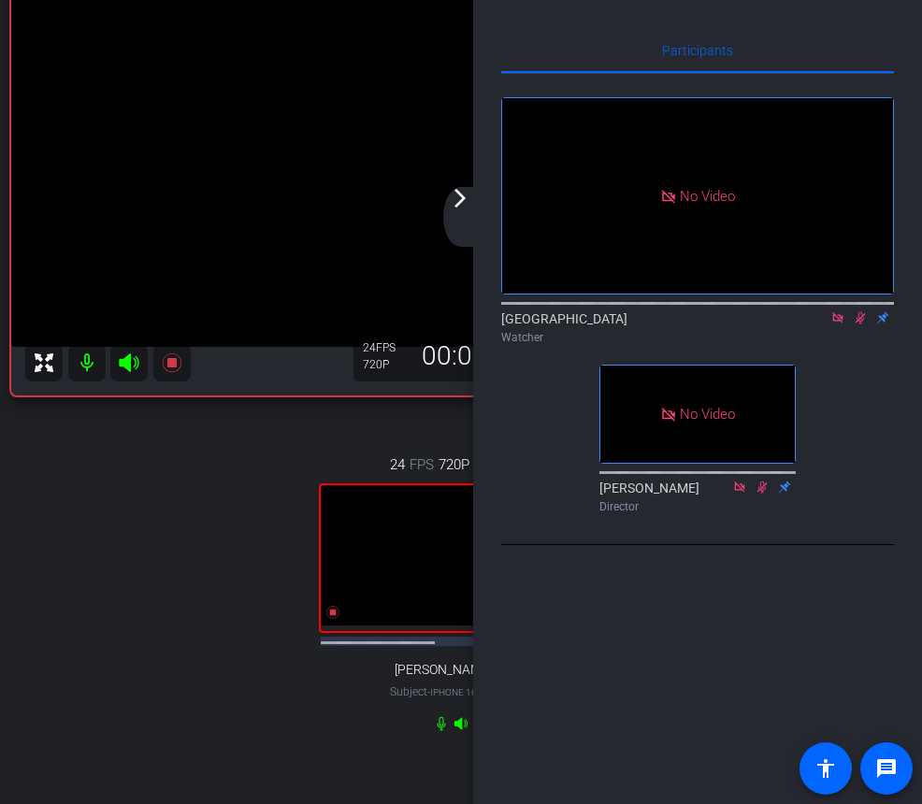
click at [465, 197] on mat-icon "arrow_forward_ios" at bounding box center [460, 198] width 22 height 22
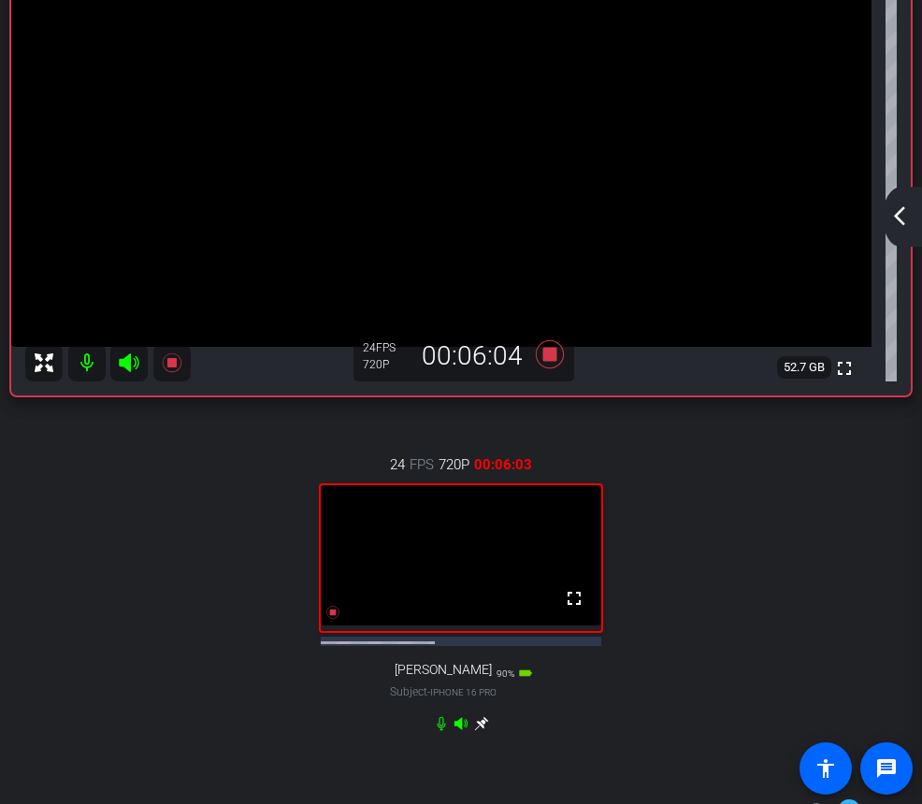
click at [50, 548] on div "24 FPS 720P 00:06:03 fullscreen [PERSON_NAME] Subject - iPhone 16 Pro 90% batte…" at bounding box center [460, 592] width 899 height 338
click at [906, 215] on mat-icon "arrow_back_ios_new" at bounding box center [899, 216] width 22 height 22
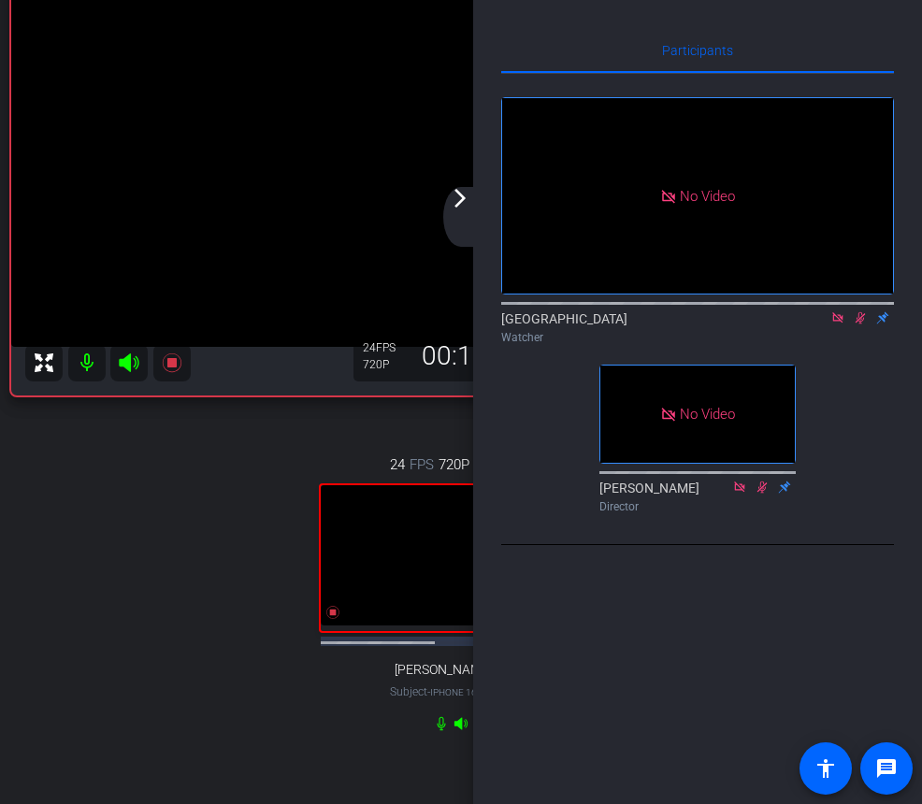
click at [461, 198] on mat-icon "arrow_forward_ios" at bounding box center [460, 198] width 22 height 22
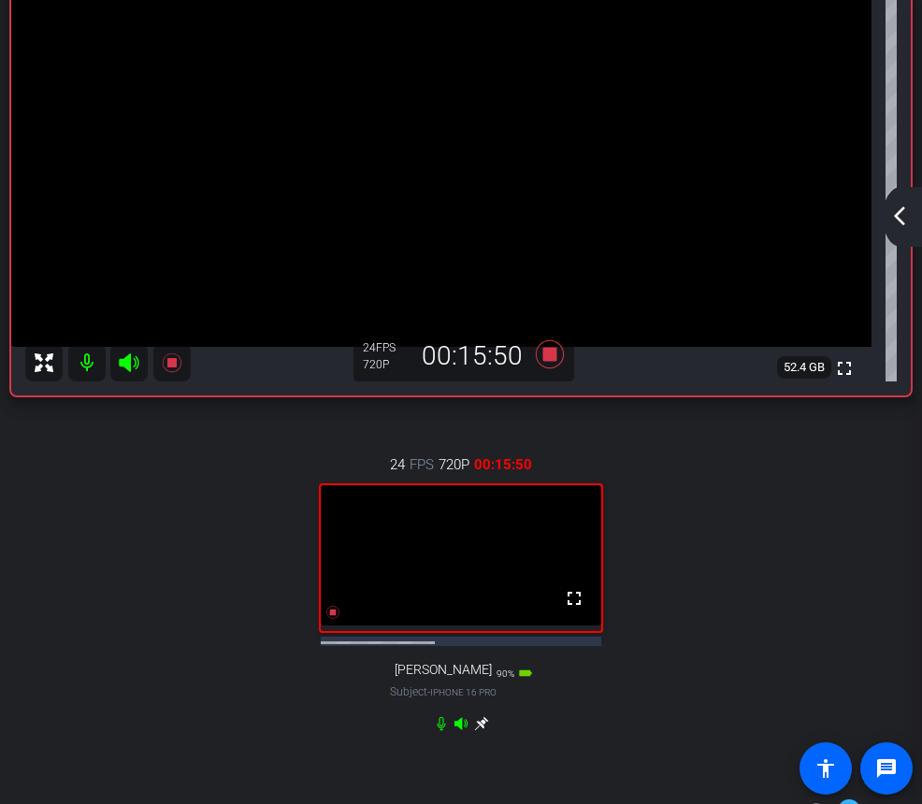
click at [901, 224] on mat-icon "arrow_back_ios_new" at bounding box center [899, 216] width 22 height 22
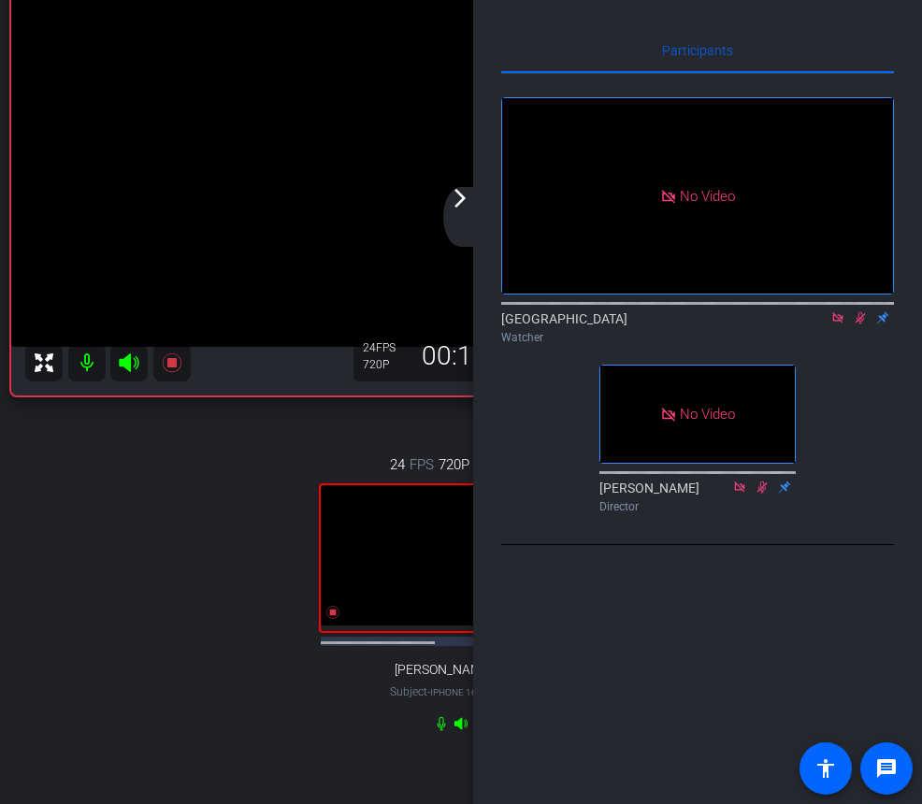
click at [459, 201] on mat-icon "arrow_forward_ios" at bounding box center [460, 198] width 22 height 22
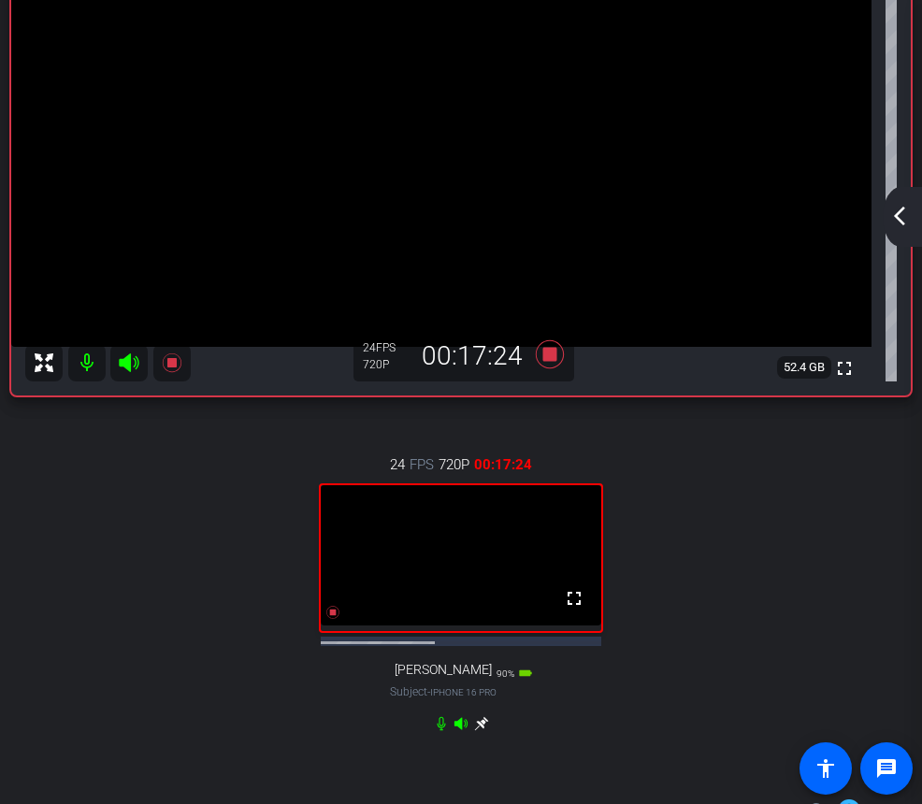
click at [904, 226] on mat-icon "arrow_back_ios_new" at bounding box center [899, 216] width 22 height 22
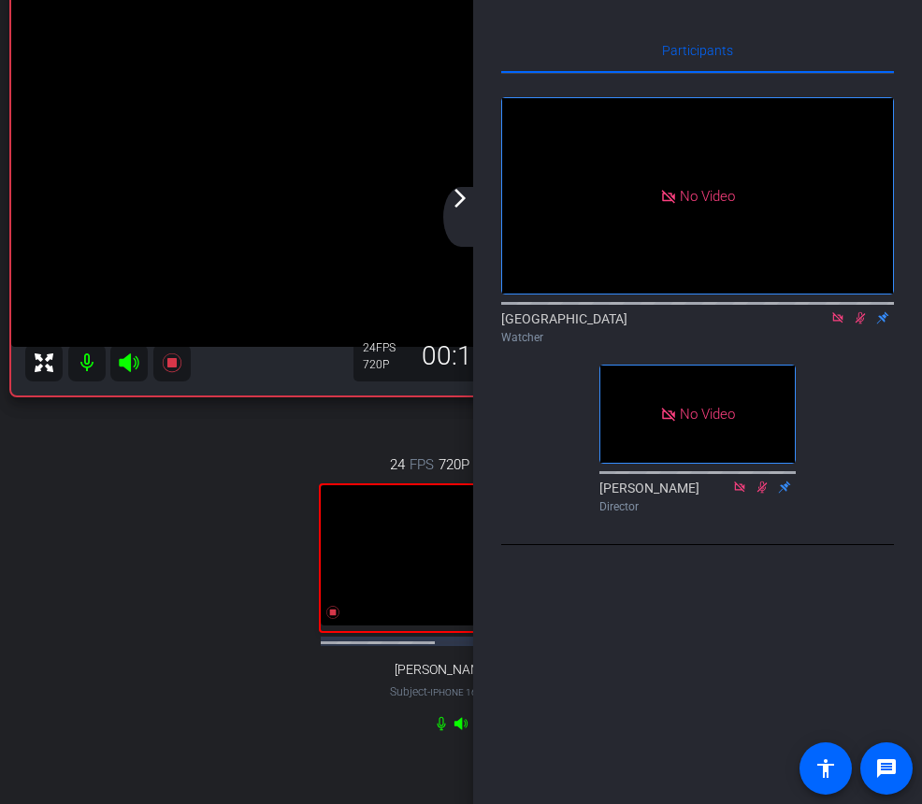
click at [461, 199] on mat-icon "arrow_forward_ios" at bounding box center [460, 198] width 22 height 22
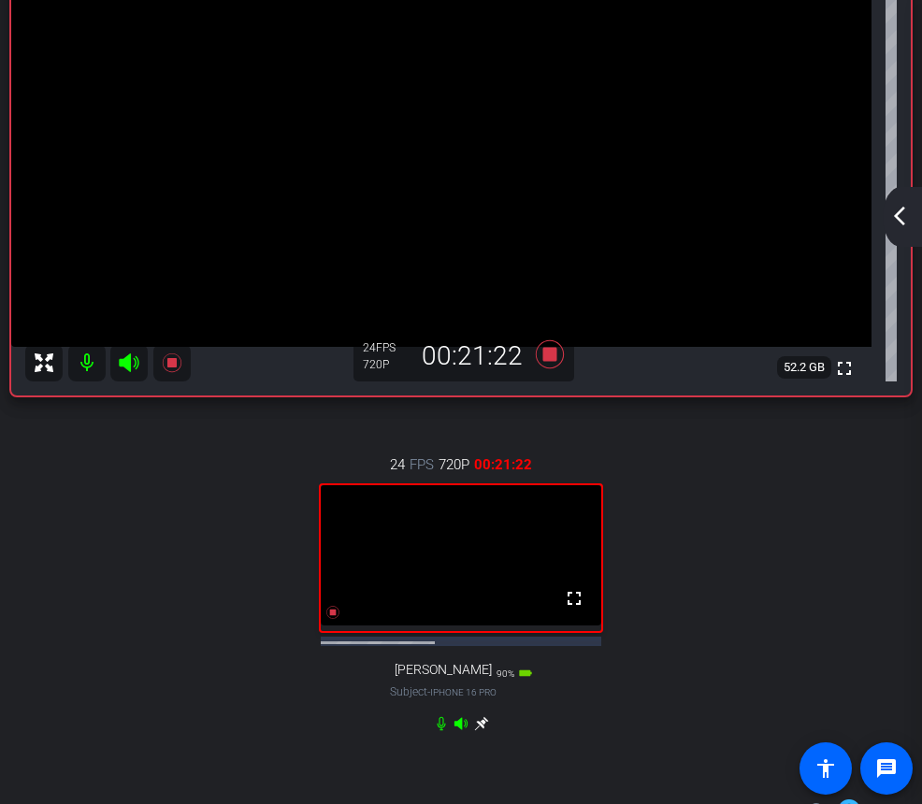
click at [744, 576] on div "24 FPS 720P 00:21:22 fullscreen [PERSON_NAME] Subject - iPhone 16 Pro 90% batte…" at bounding box center [460, 592] width 899 height 338
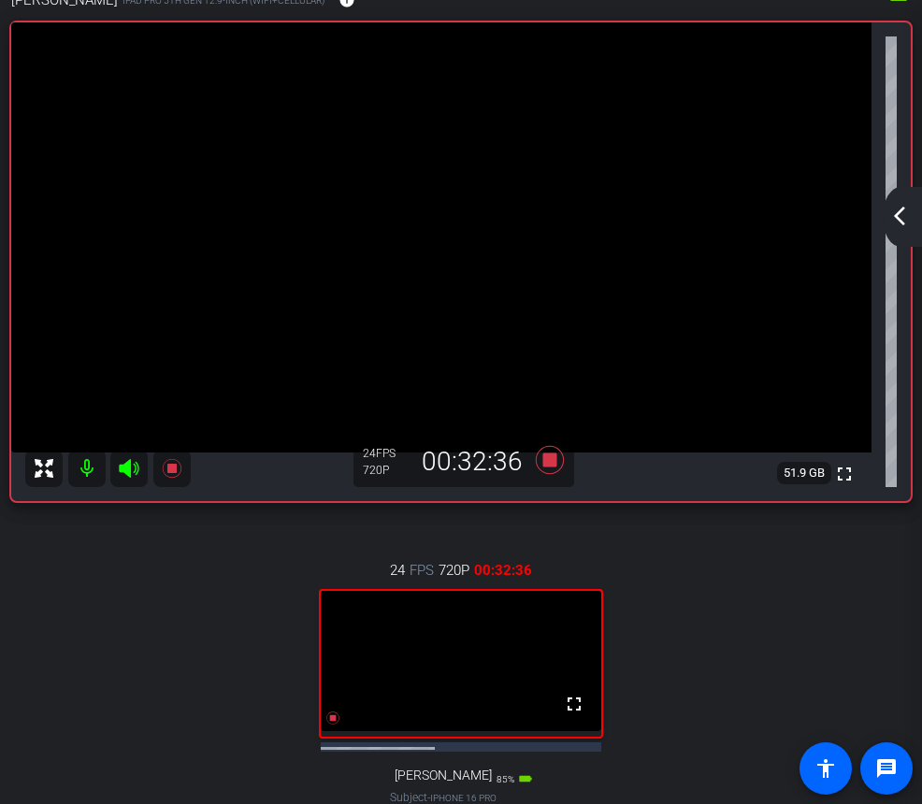
scroll to position [113, 0]
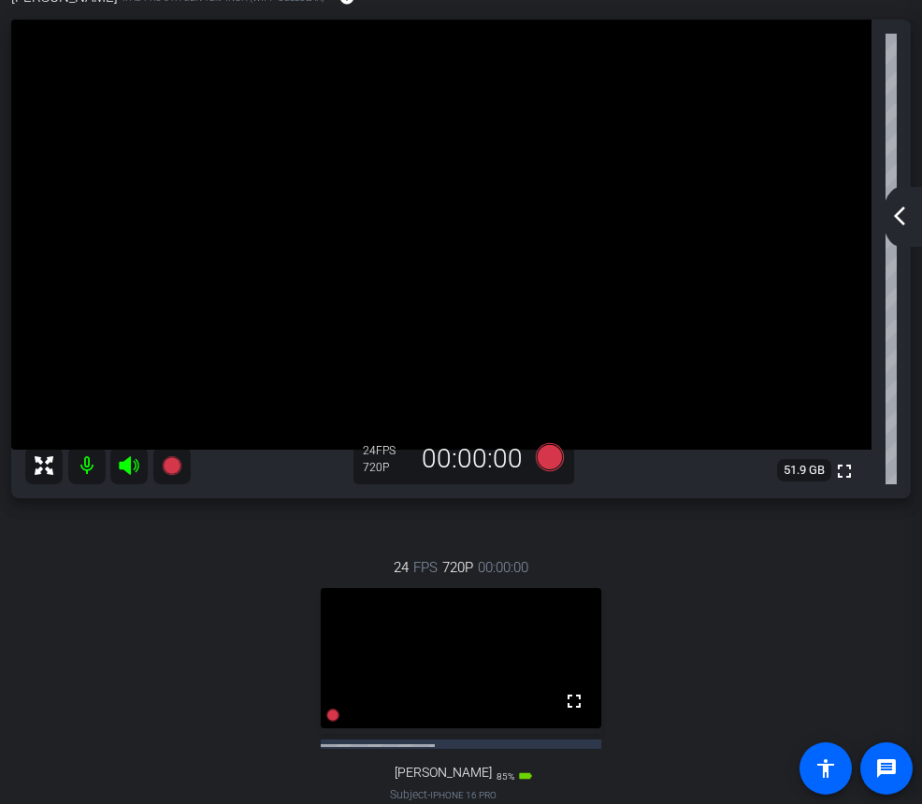
click at [902, 215] on mat-icon "arrow_back_ios_new" at bounding box center [899, 216] width 22 height 22
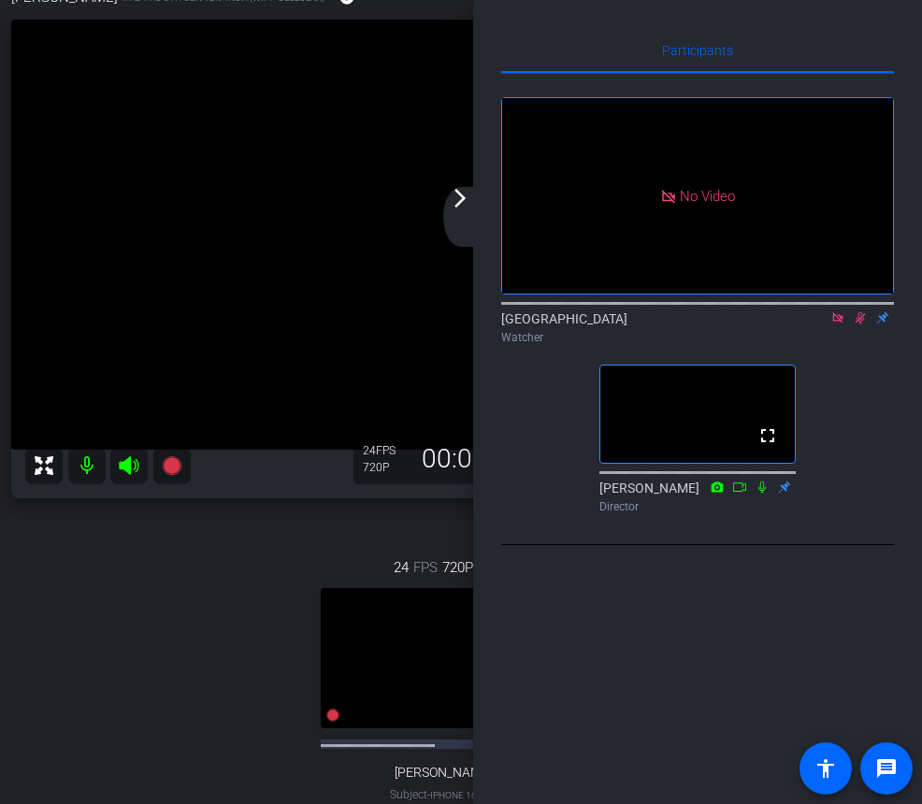
click at [838, 324] on icon at bounding box center [837, 317] width 15 height 13
click at [459, 200] on mat-icon "arrow_forward_ios" at bounding box center [460, 198] width 22 height 22
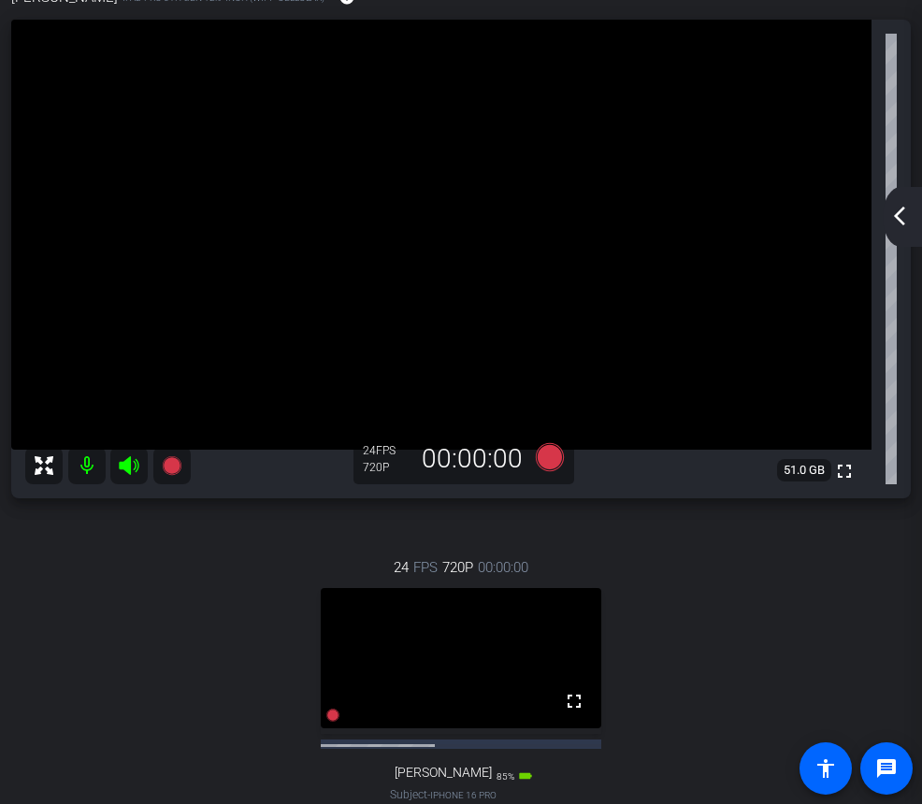
click at [904, 224] on mat-icon "arrow_back_ios_new" at bounding box center [899, 216] width 22 height 22
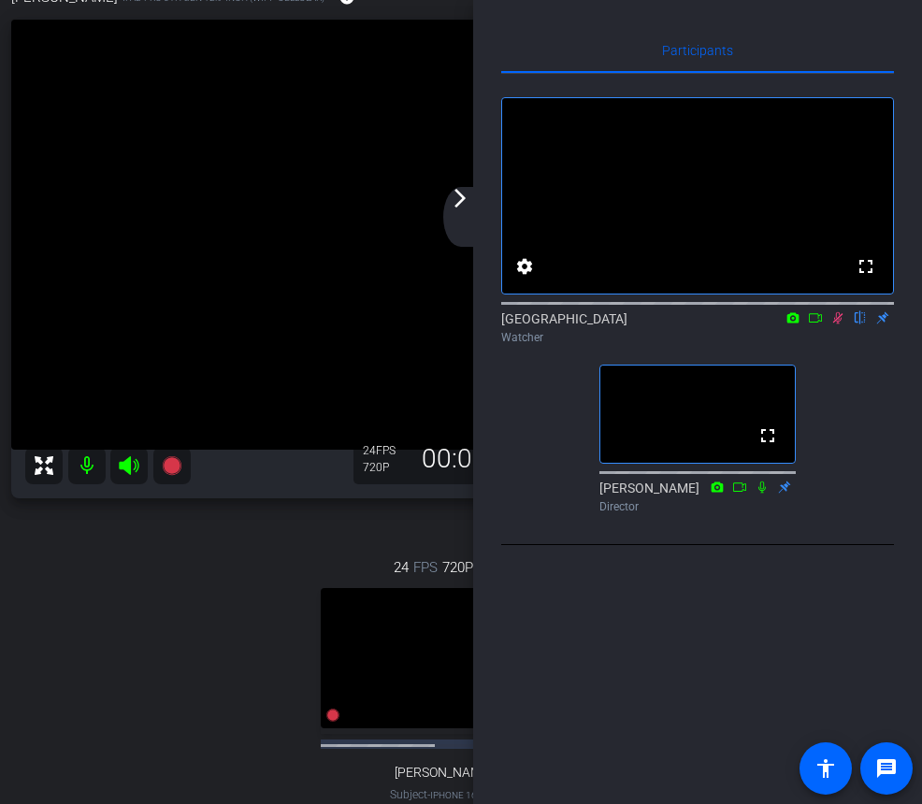
click at [464, 204] on mat-icon "arrow_forward_ios" at bounding box center [460, 198] width 22 height 22
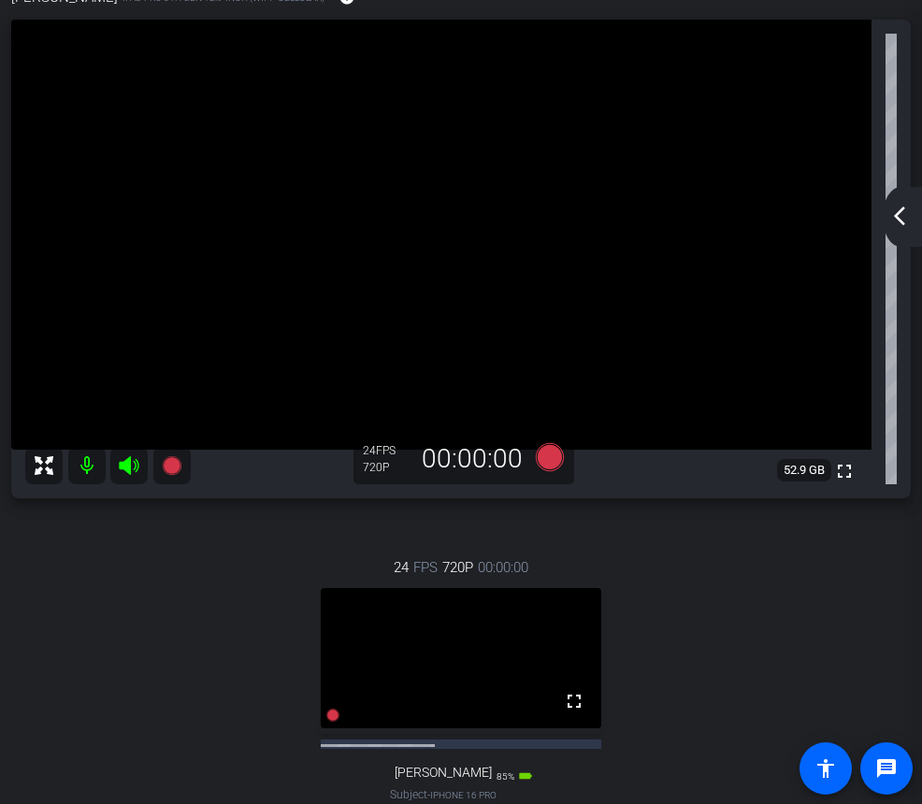
click at [905, 227] on div "arrow_back_ios_new arrow_forward_ios" at bounding box center [901, 217] width 39 height 60
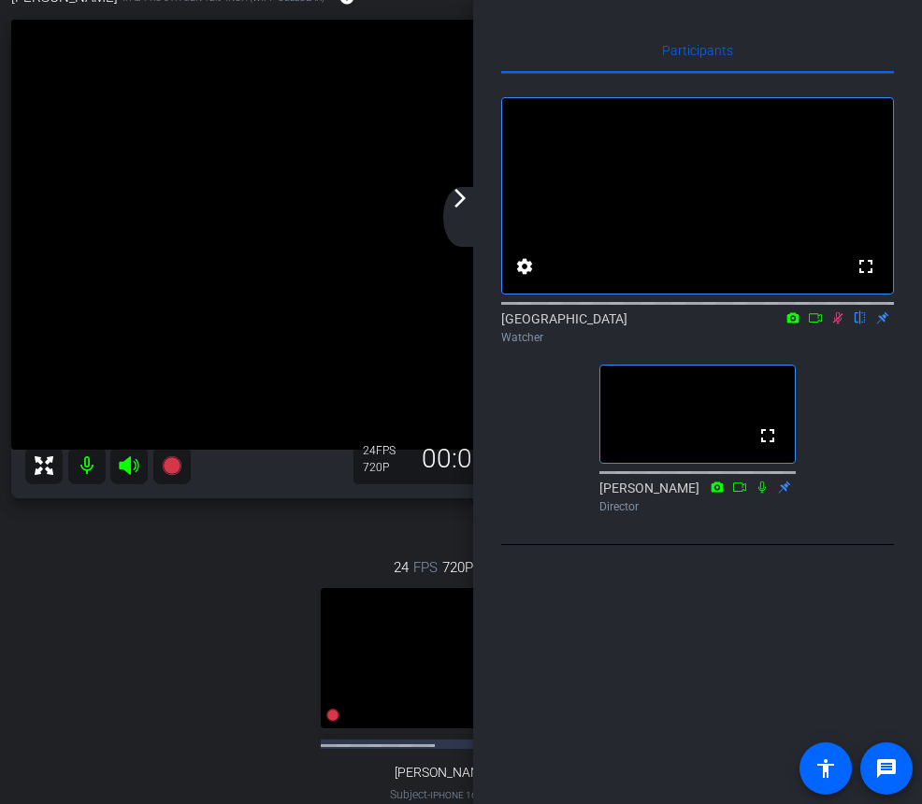
click at [838, 324] on icon at bounding box center [838, 318] width 10 height 12
click at [459, 197] on mat-icon "arrow_forward_ios" at bounding box center [460, 198] width 22 height 22
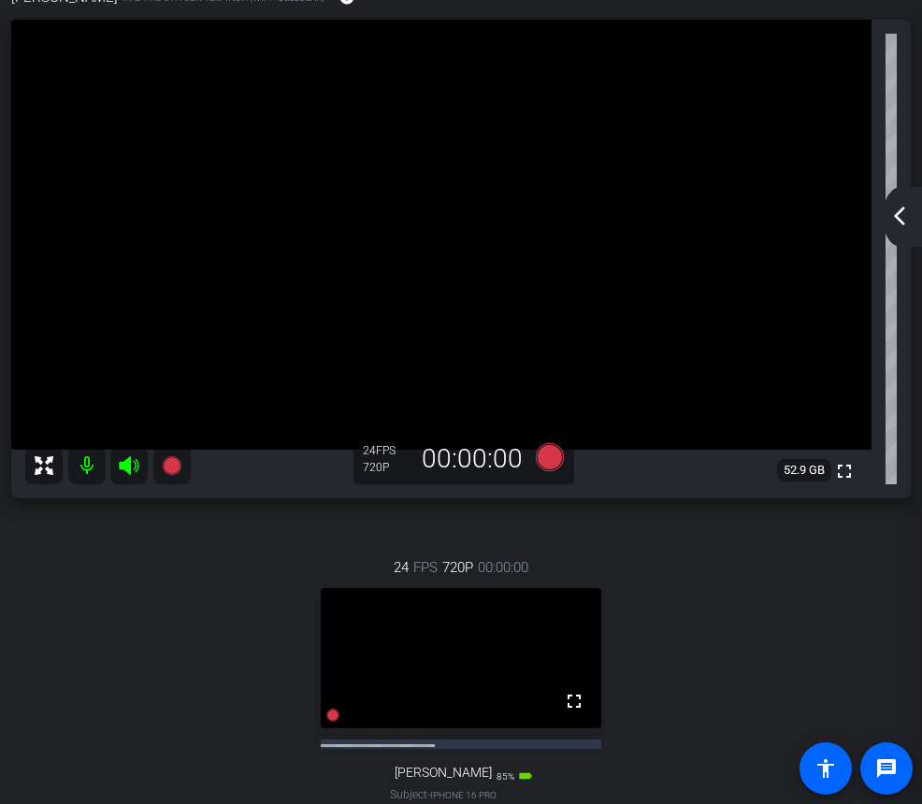
click at [901, 228] on div "arrow_back_ios_new arrow_forward_ios" at bounding box center [901, 217] width 39 height 60
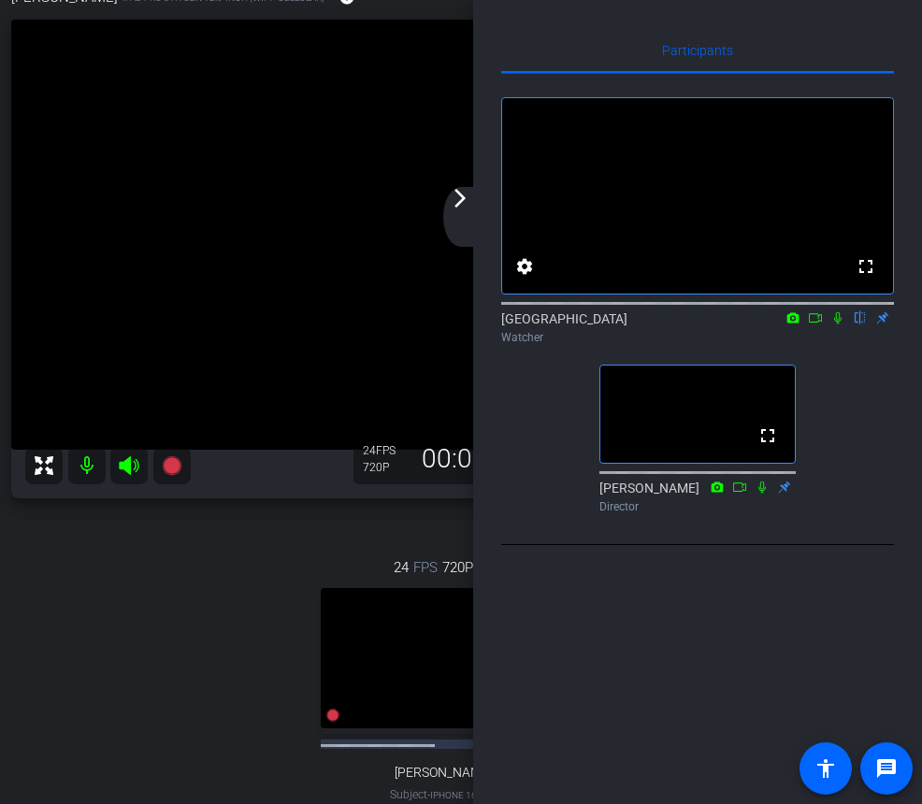
click at [269, 567] on div "24 FPS 720P 00:00:00 fullscreen [PERSON_NAME] Subject - iPhone 16 Pro 85% batte…" at bounding box center [460, 695] width 899 height 338
